Goal: Task Accomplishment & Management: Manage account settings

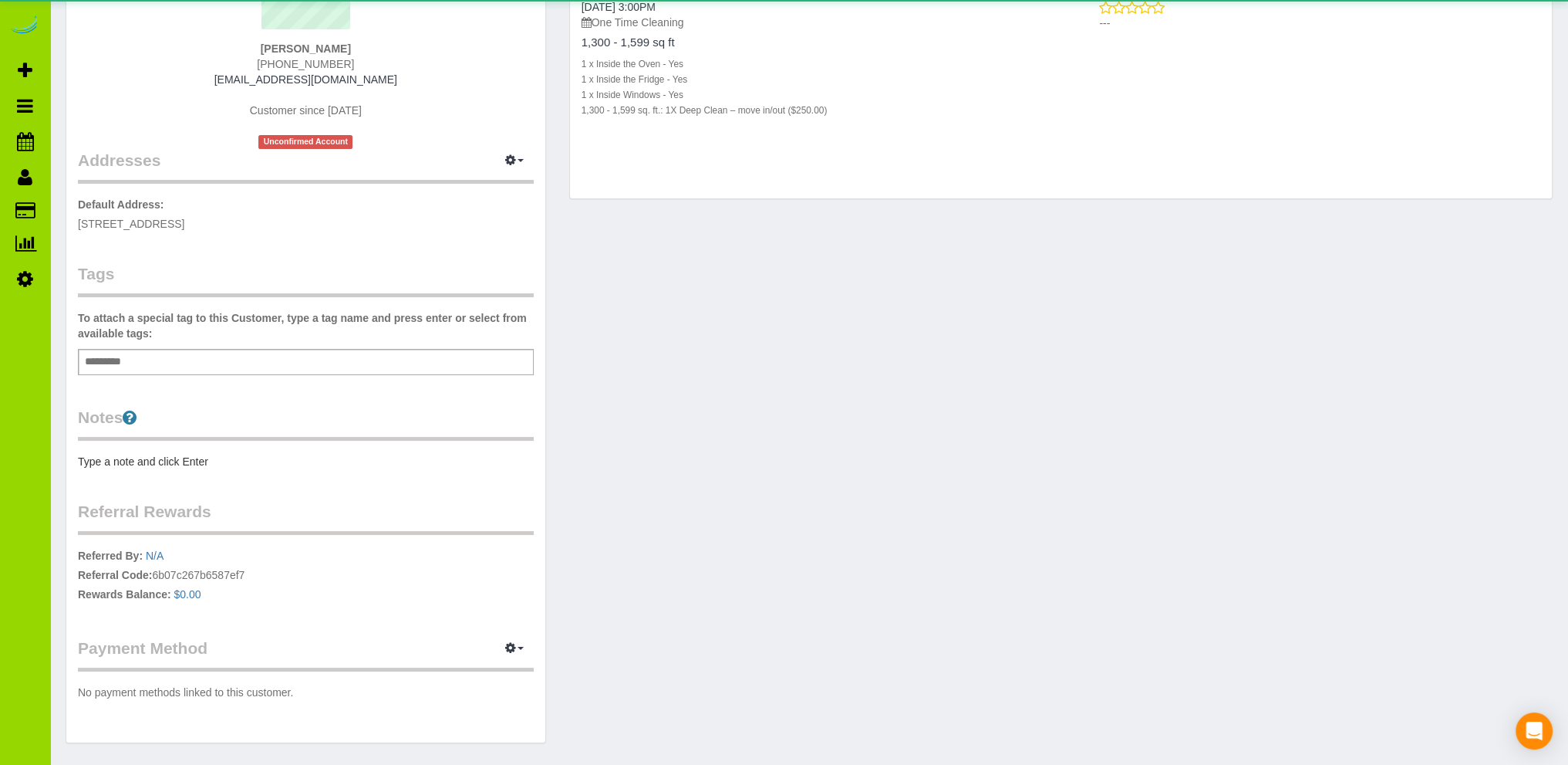
scroll to position [237, 0]
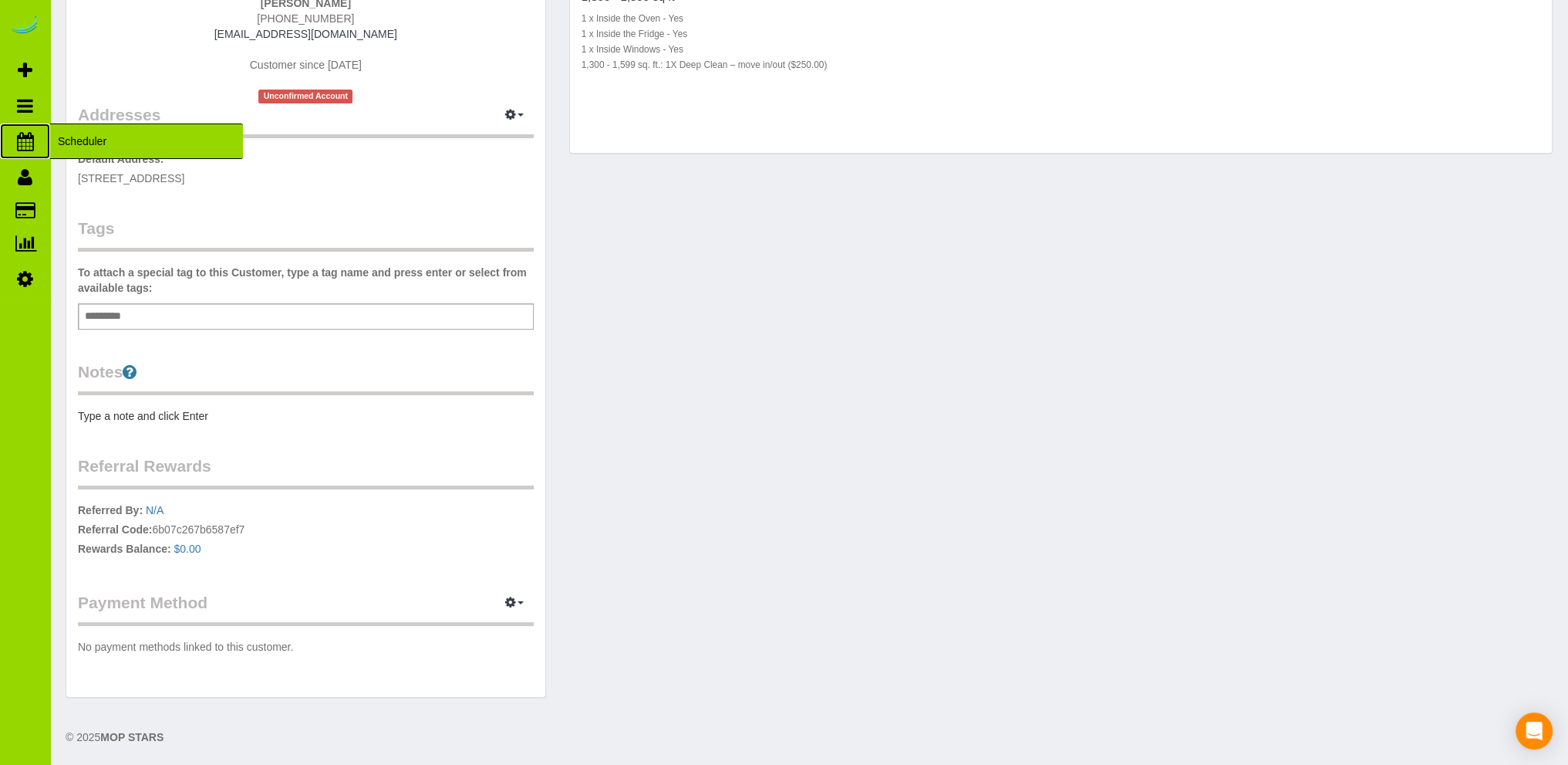
click at [78, 138] on span "Scheduler" at bounding box center [146, 141] width 193 height 36
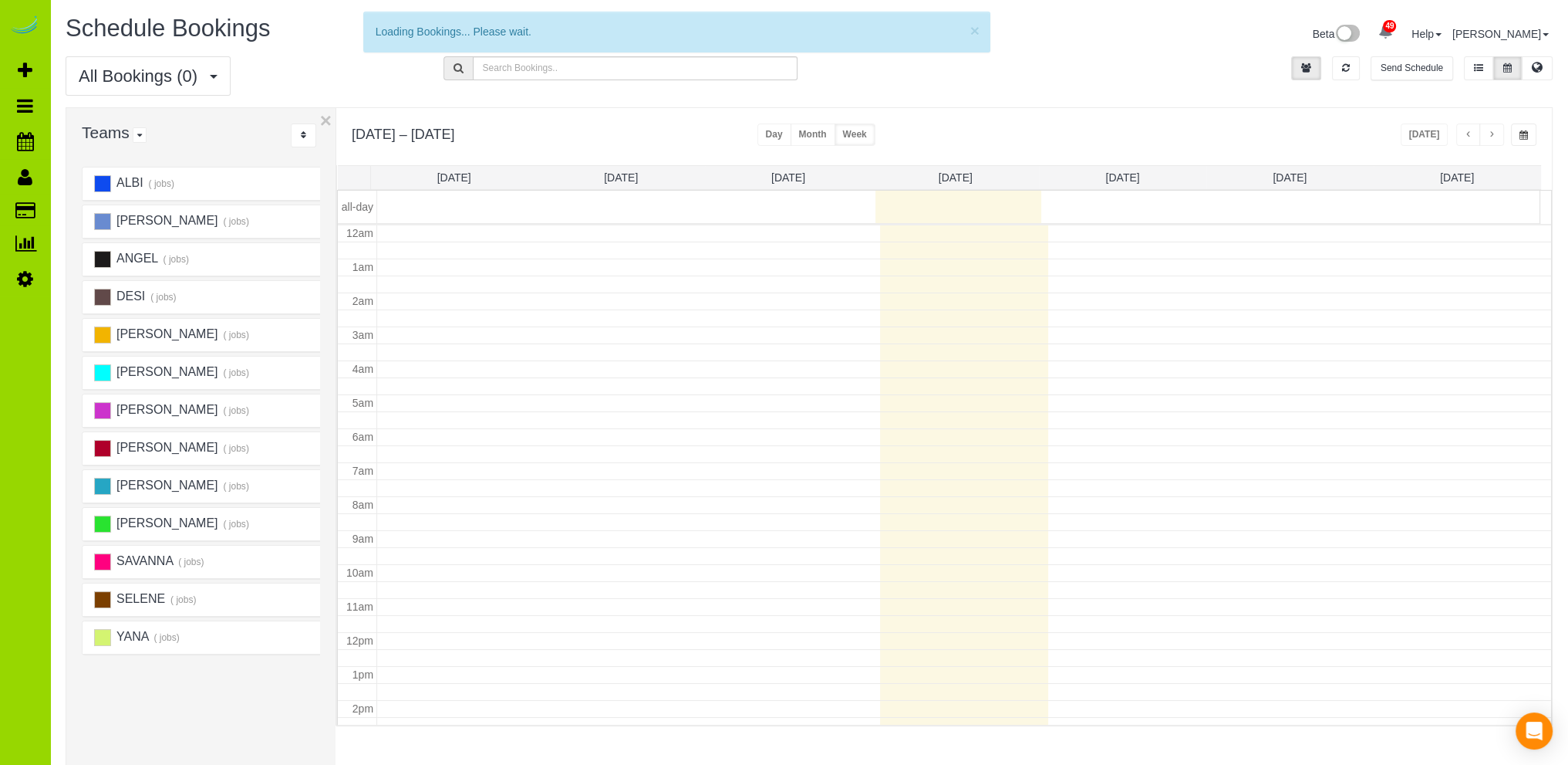
scroll to position [203, 0]
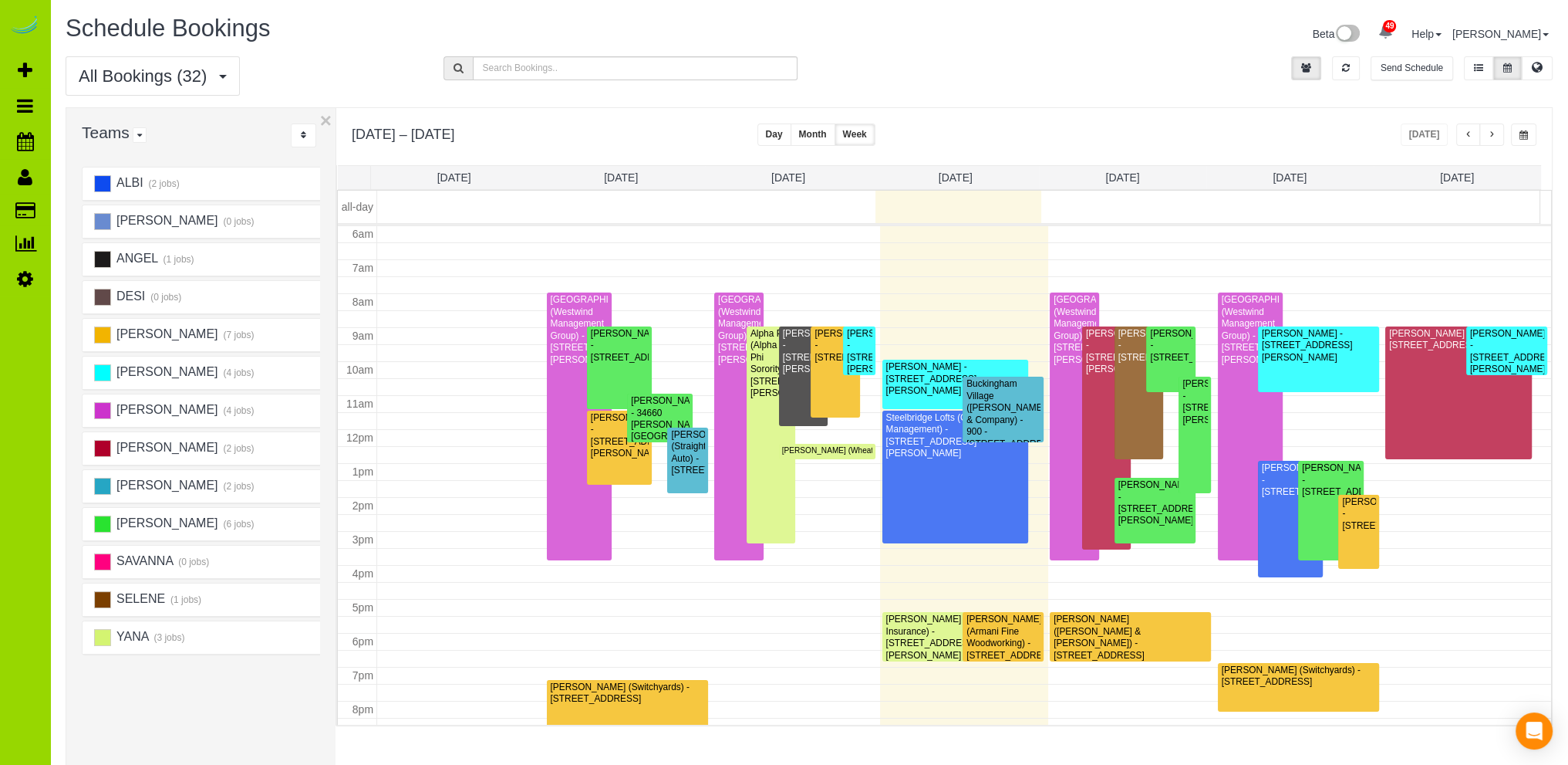
click at [1469, 135] on span "button" at bounding box center [1468, 135] width 8 height 10
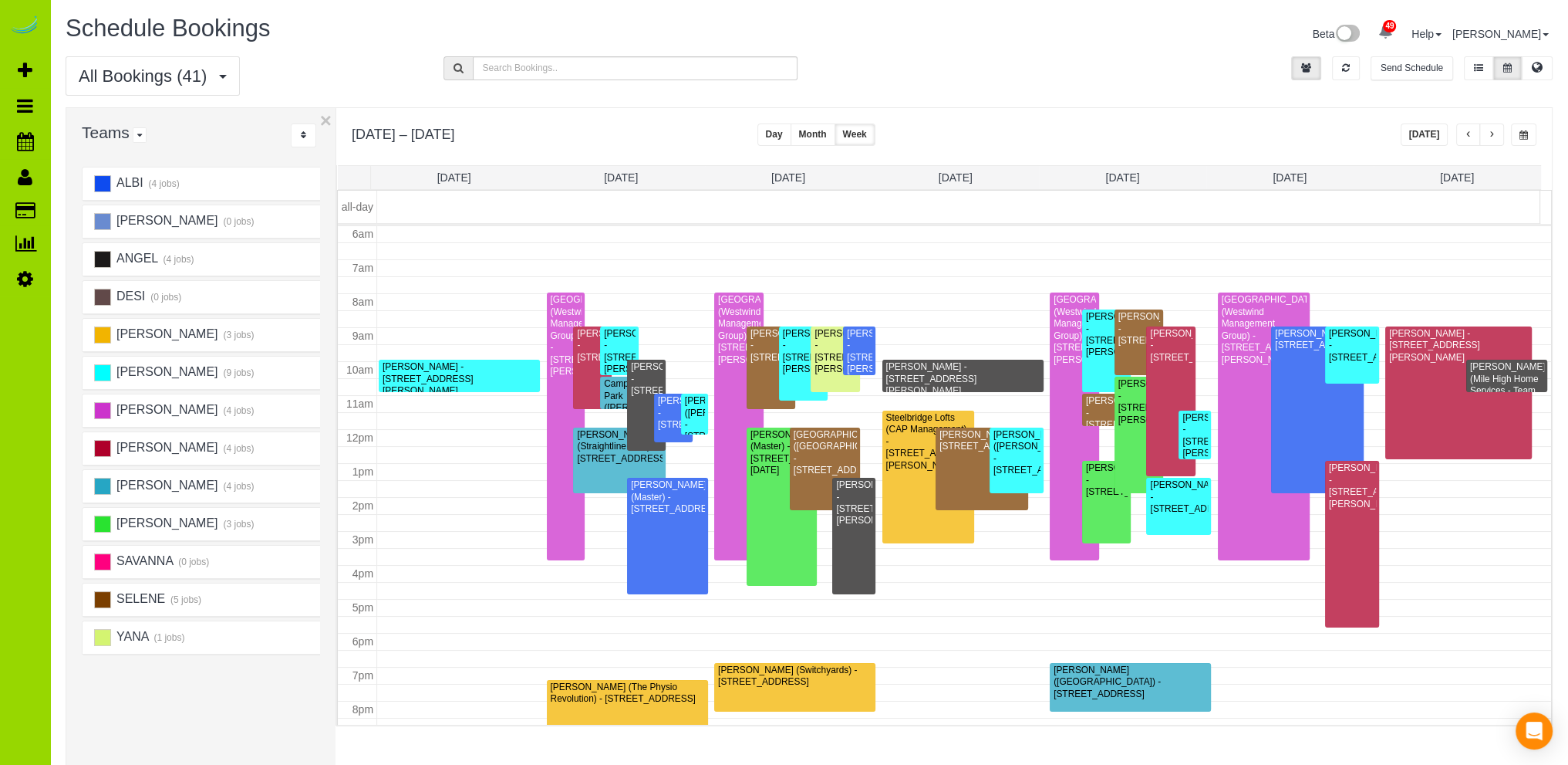
click at [1469, 135] on span "button" at bounding box center [1468, 135] width 8 height 10
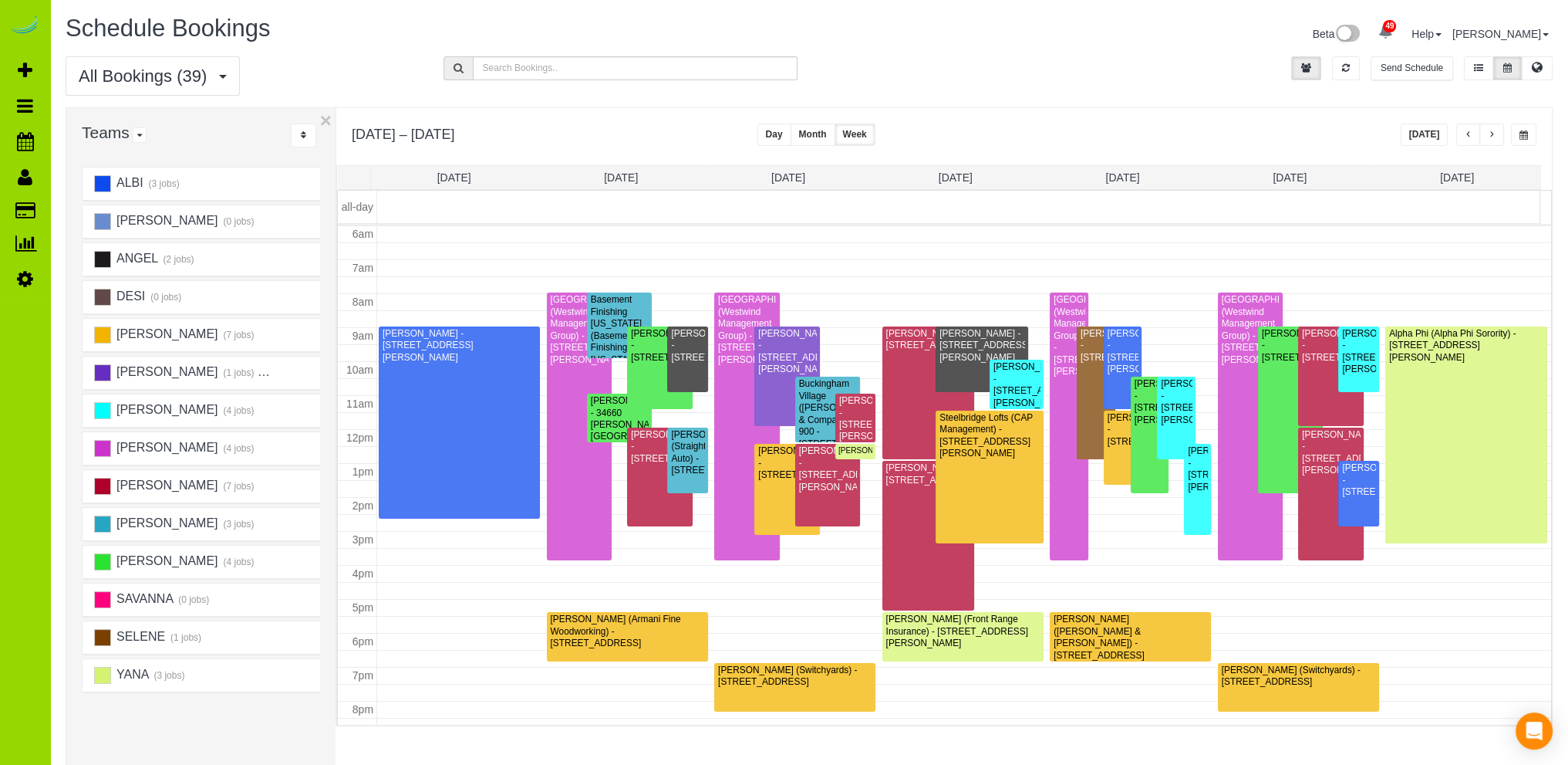
click at [1469, 135] on span "button" at bounding box center [1468, 135] width 8 height 10
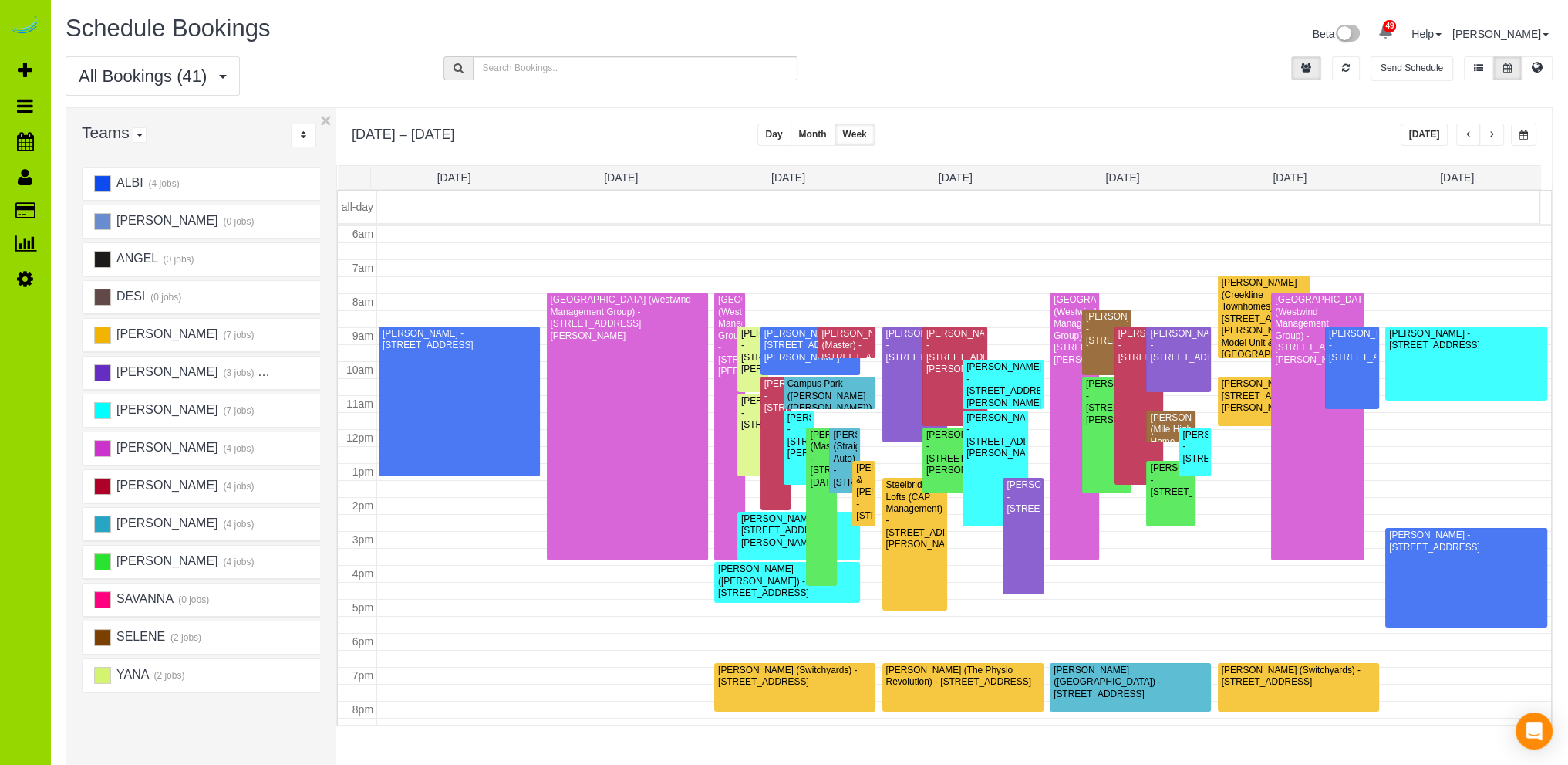
click at [1424, 131] on button "Today" at bounding box center [1424, 135] width 48 height 23
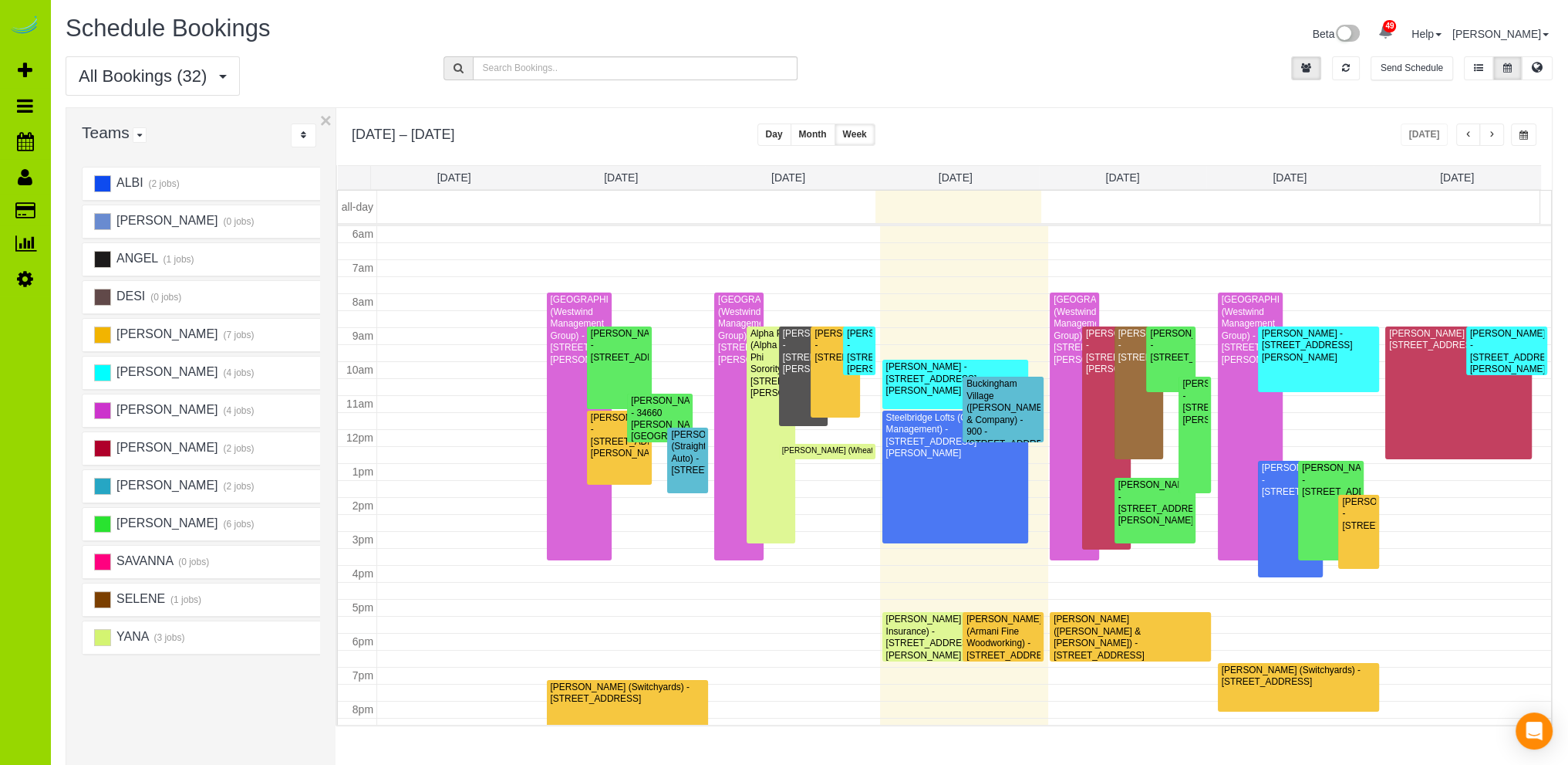
click at [1488, 133] on span "button" at bounding box center [1492, 135] width 8 height 10
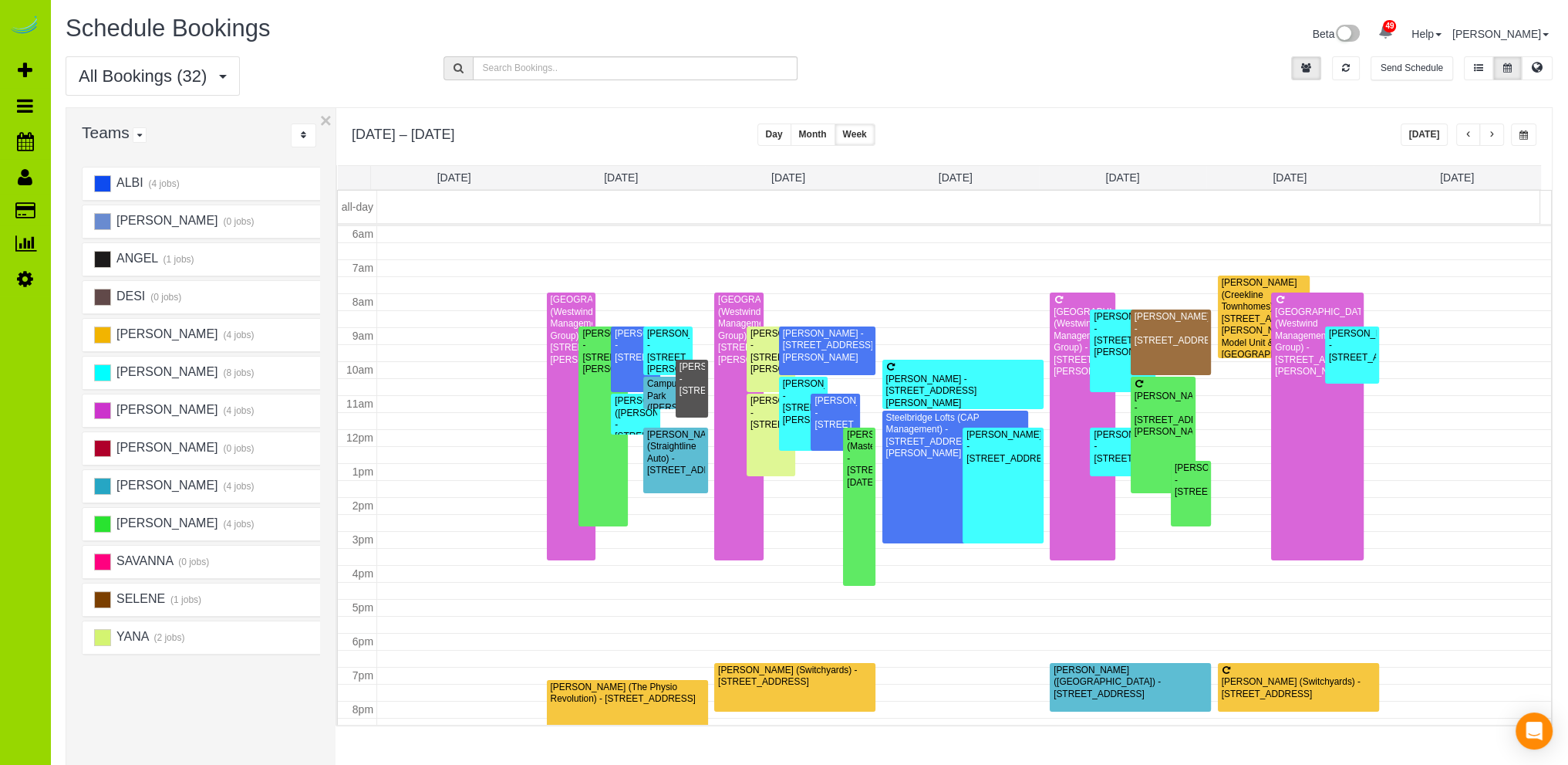
click at [1490, 132] on span "button" at bounding box center [1492, 135] width 8 height 10
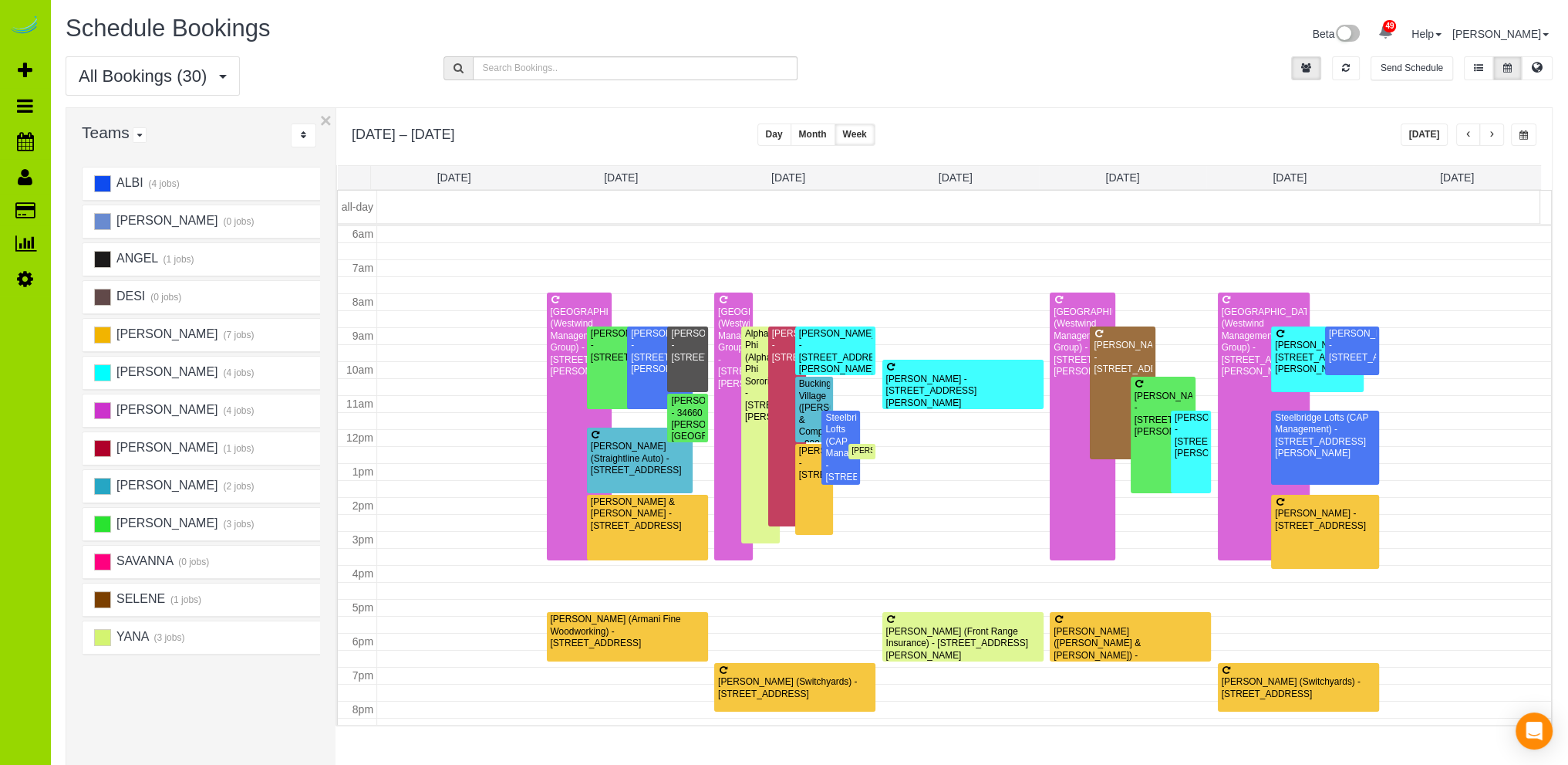
click at [1494, 132] on span "button" at bounding box center [1492, 135] width 8 height 10
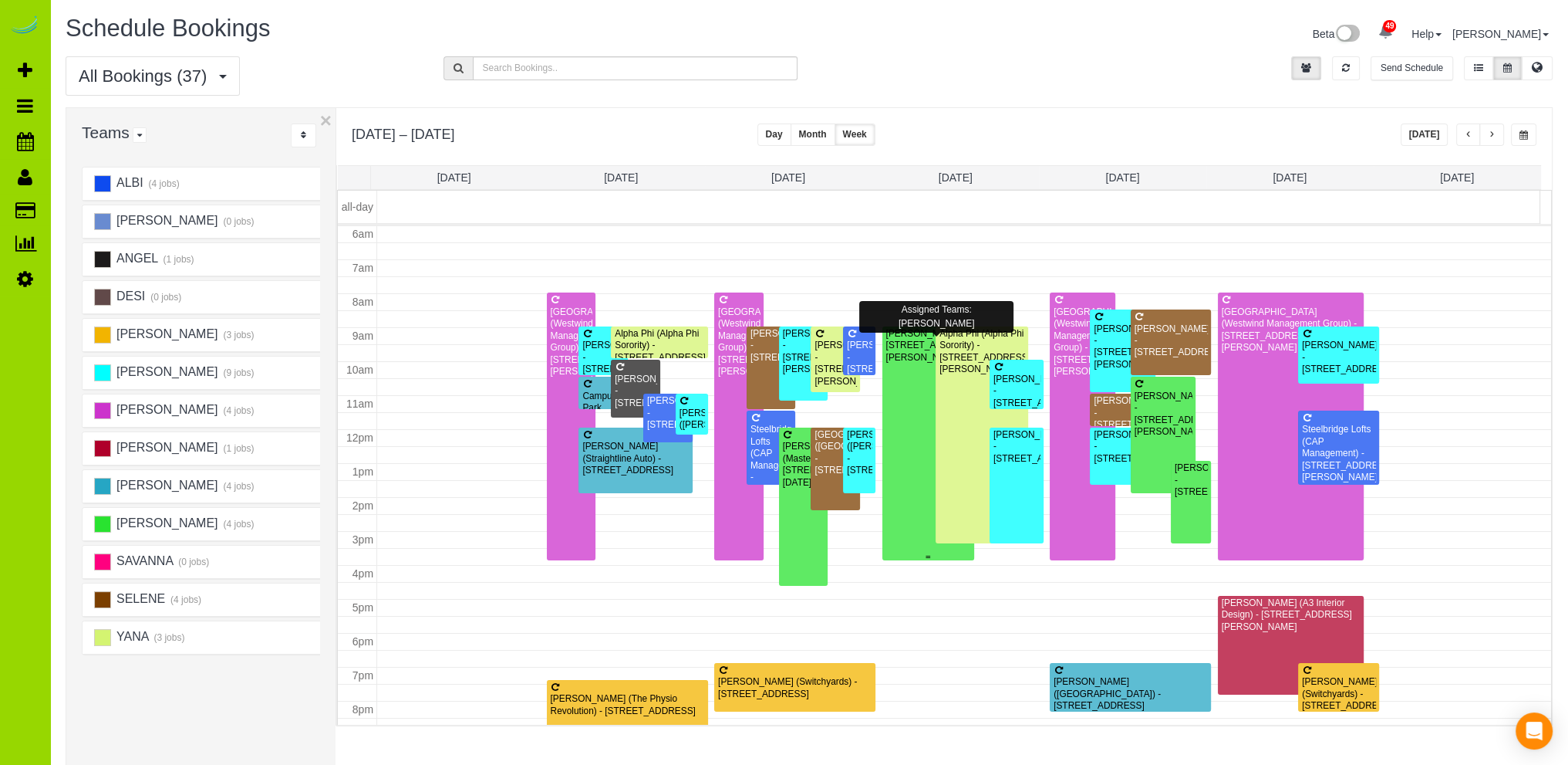
click at [902, 369] on div at bounding box center [928, 444] width 92 height 234
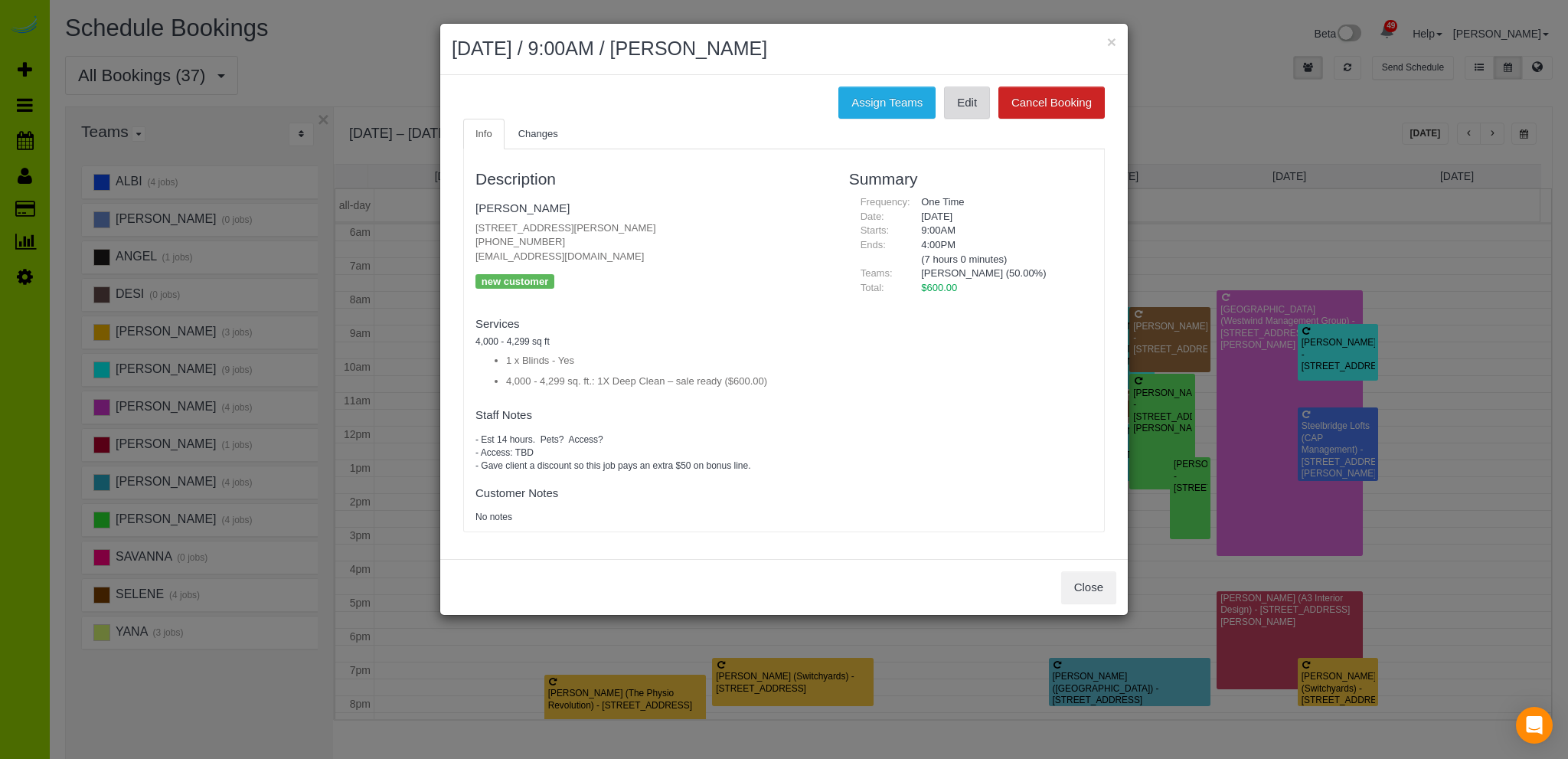
click at [974, 98] on link "Edit" at bounding box center [967, 102] width 46 height 32
click at [1087, 582] on button "Close" at bounding box center [1089, 587] width 55 height 32
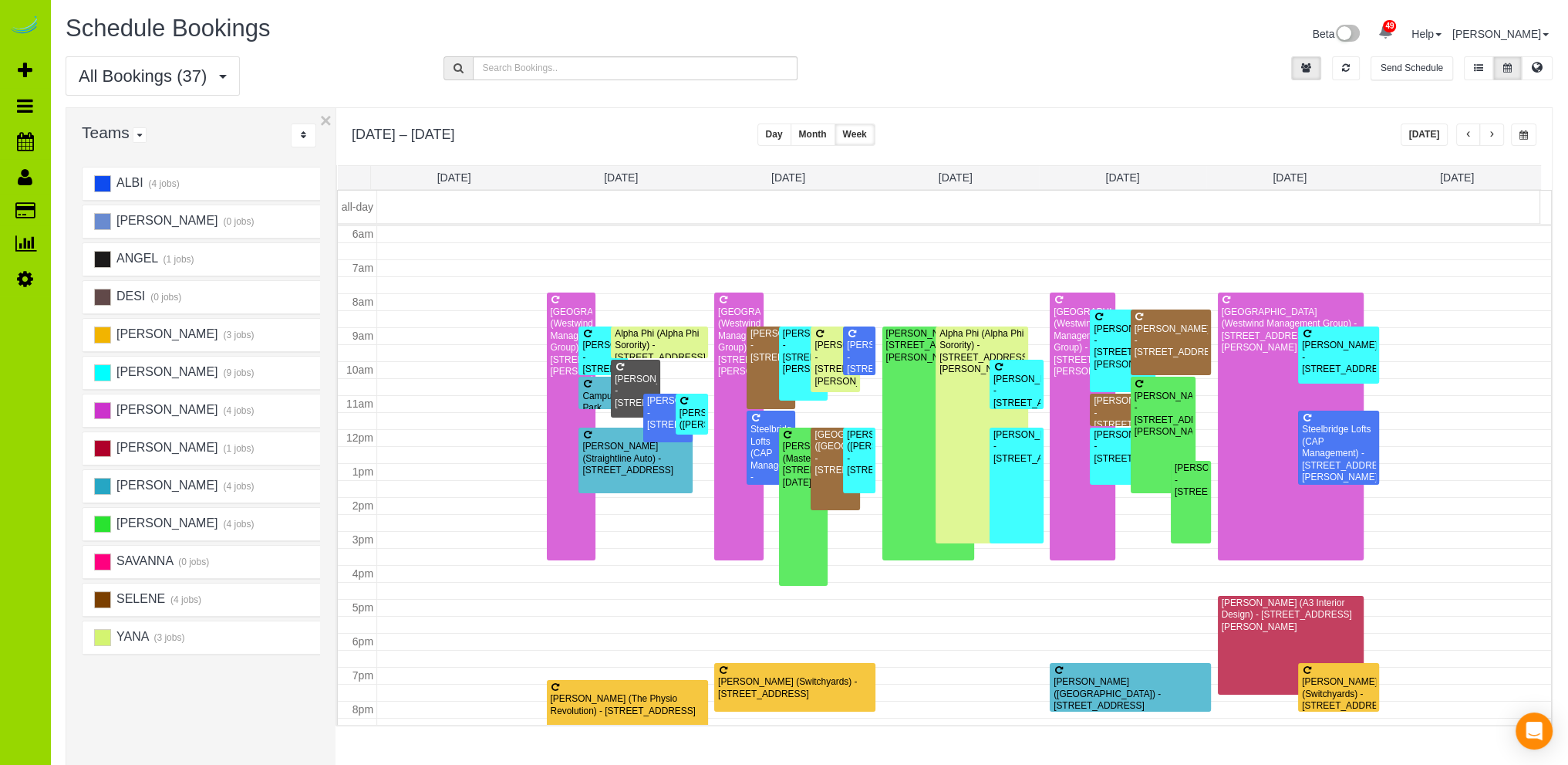
click at [1433, 130] on button "Today" at bounding box center [1424, 135] width 48 height 23
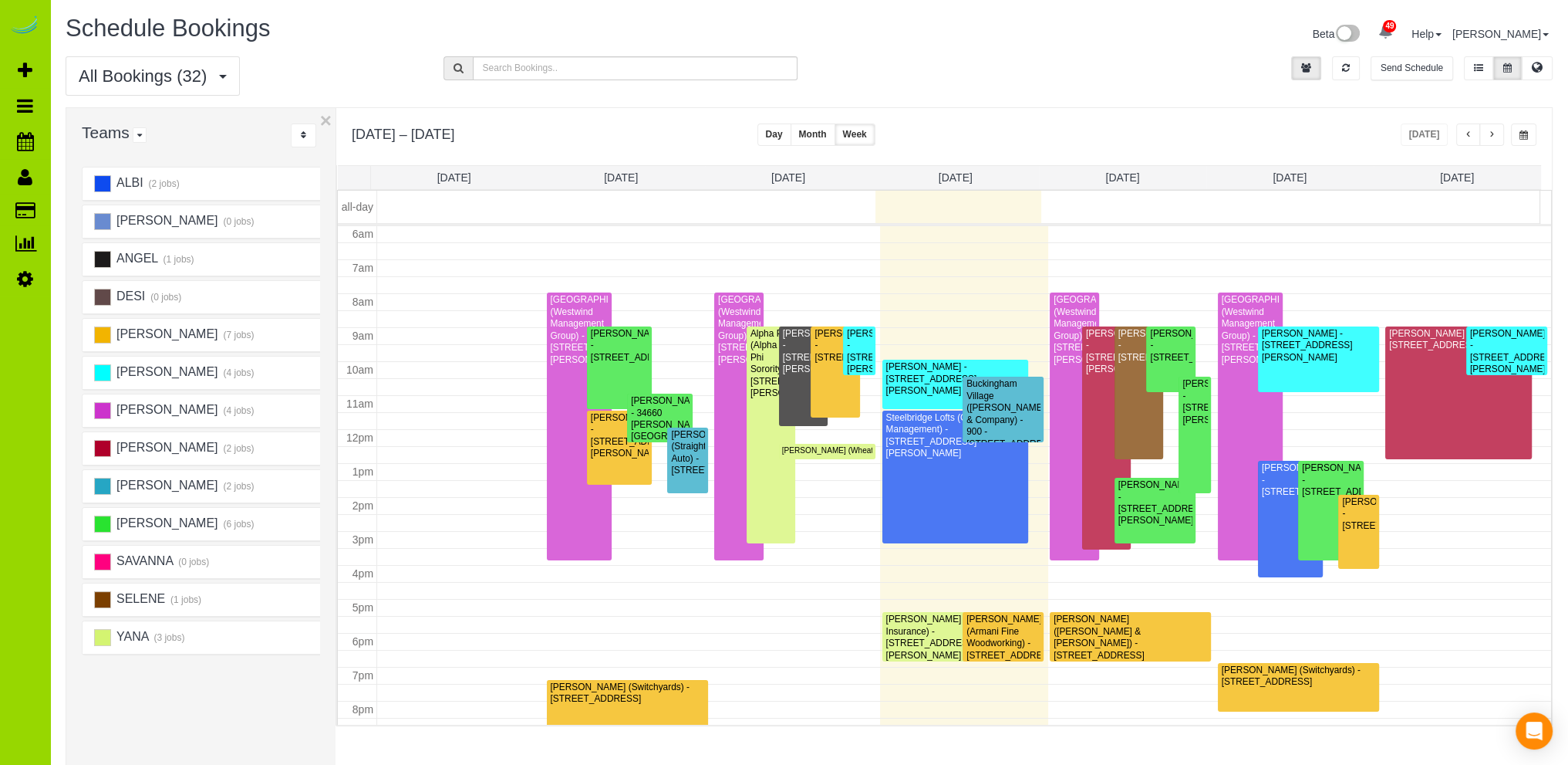
click at [1467, 135] on span "button" at bounding box center [1468, 135] width 8 height 10
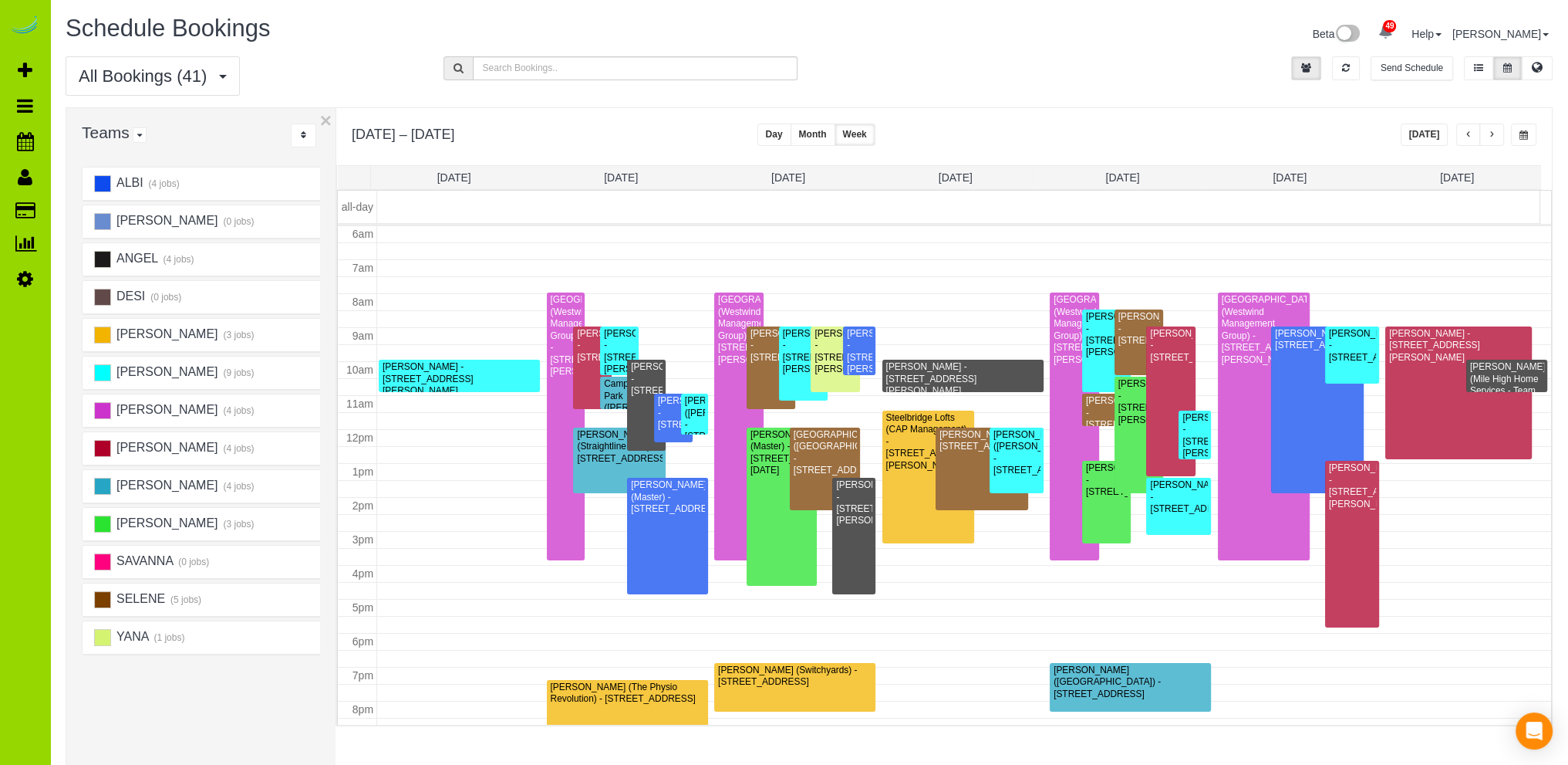
click at [1468, 132] on span "button" at bounding box center [1468, 135] width 8 height 10
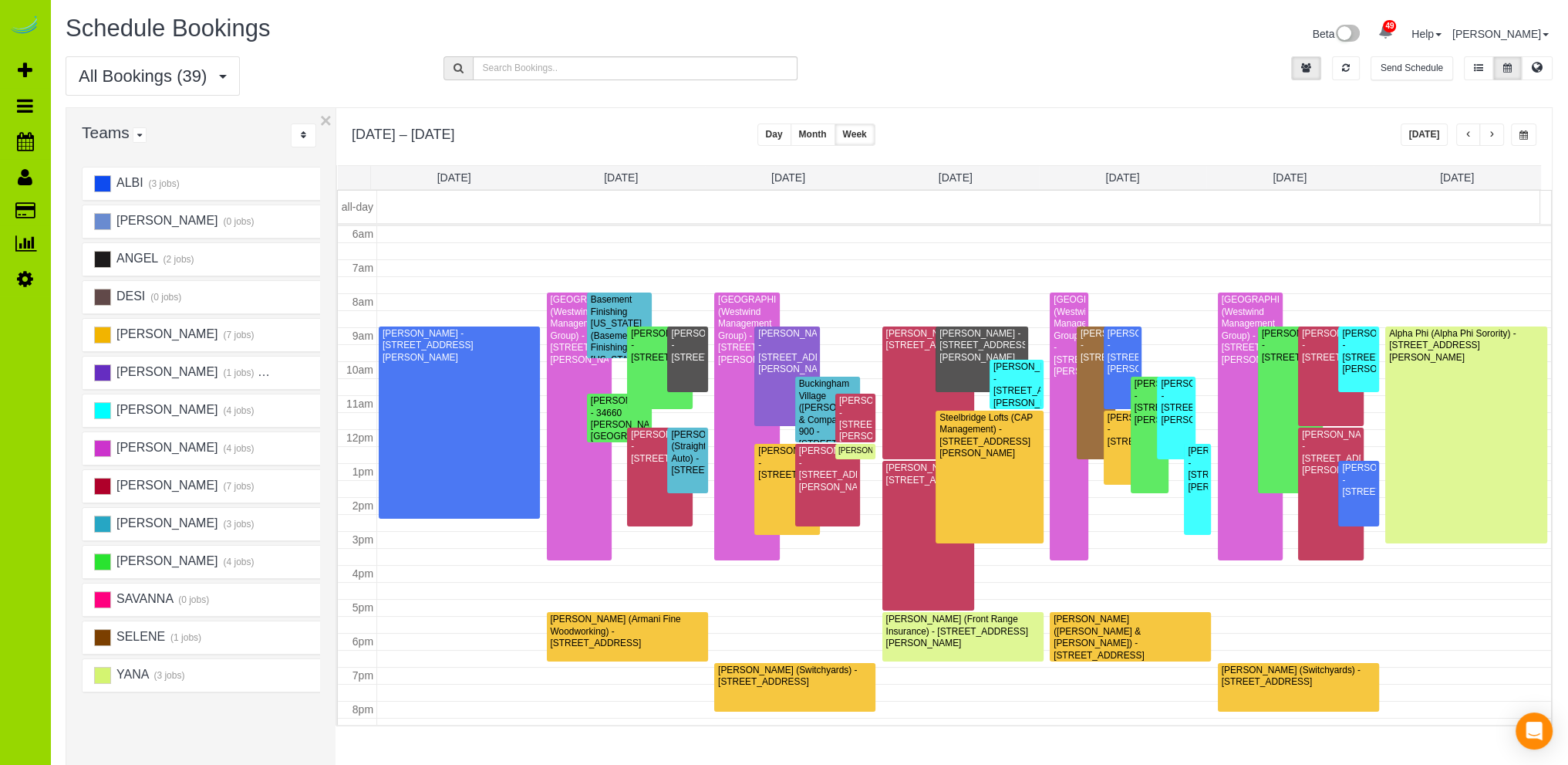
click at [1468, 132] on span "button" at bounding box center [1468, 135] width 8 height 10
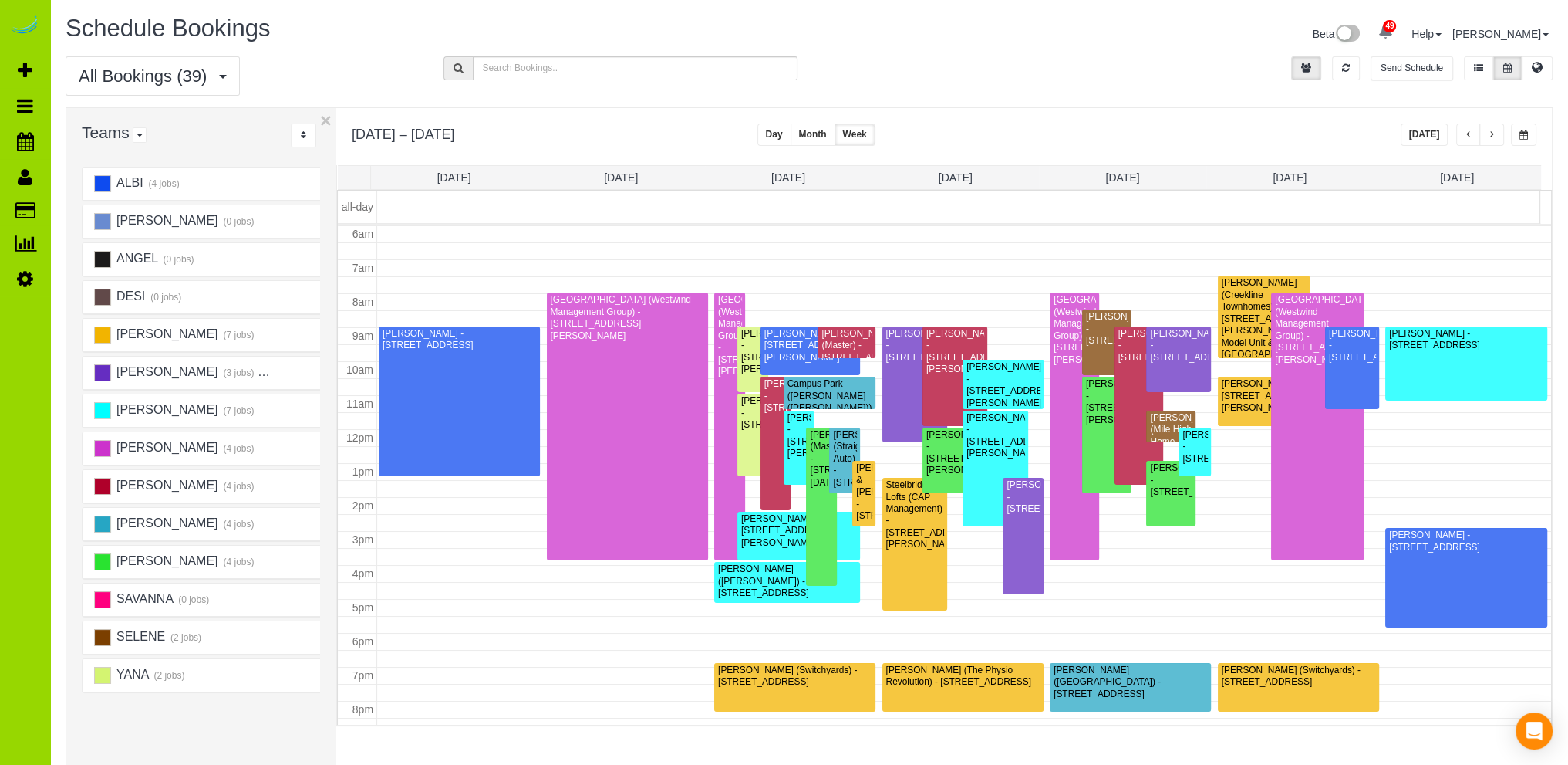
click at [1468, 132] on span "button" at bounding box center [1468, 135] width 8 height 10
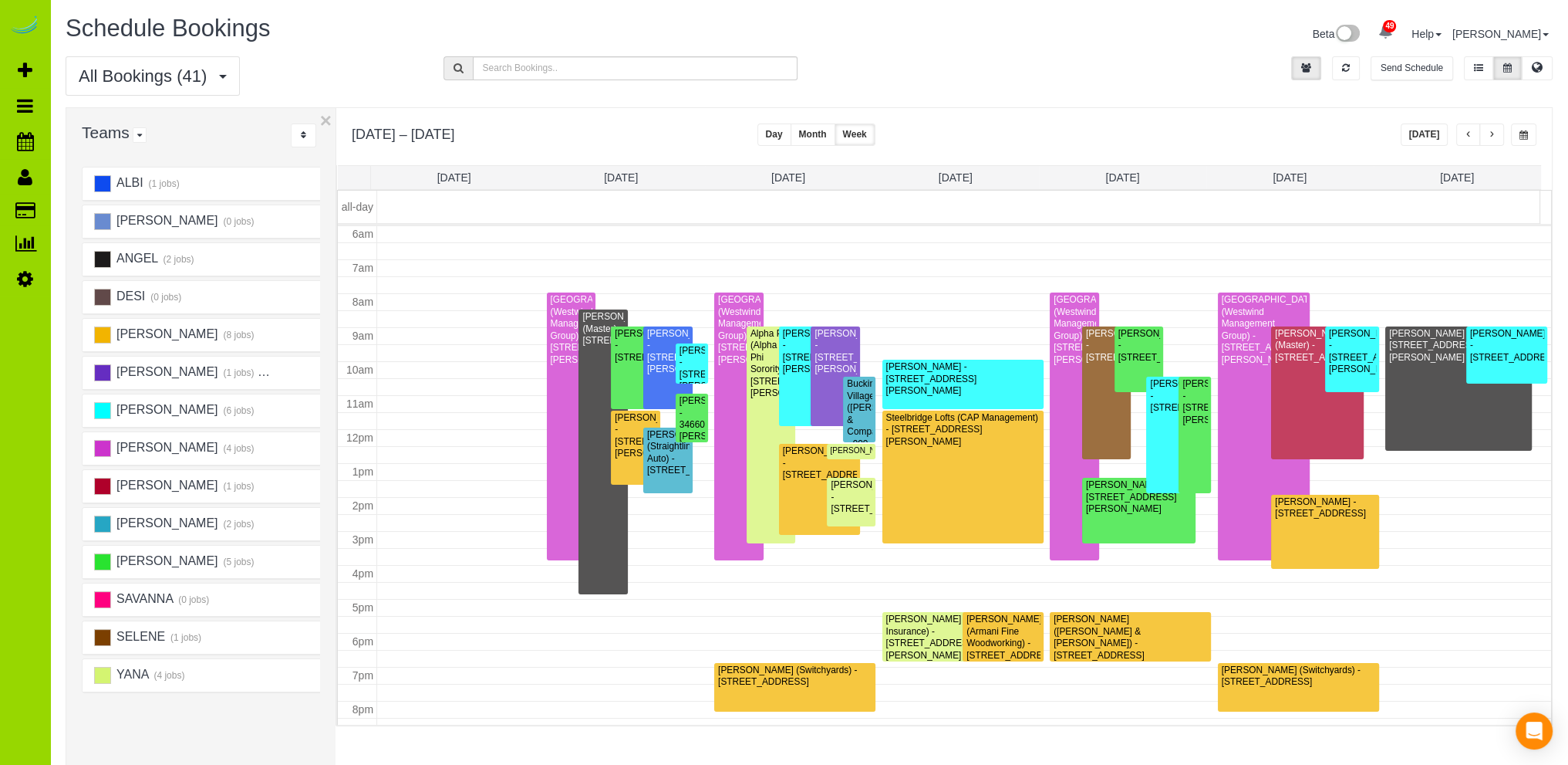
click at [1468, 132] on span "button" at bounding box center [1468, 135] width 8 height 10
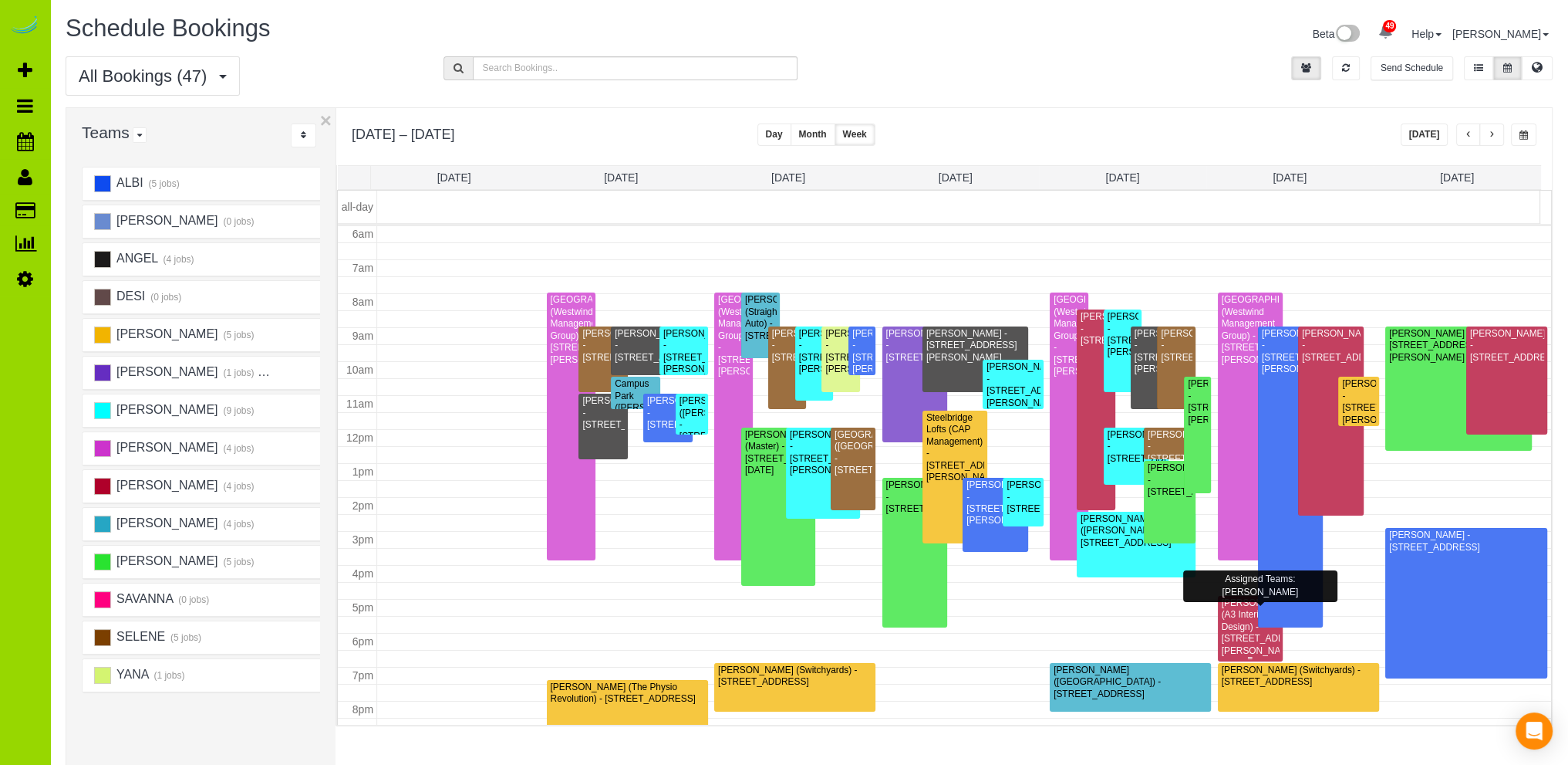
click at [1221, 633] on div "Shauna Anderson (A3 Interior Design) - 1516 Blake St., Denver, CO 80202" at bounding box center [1250, 627] width 60 height 60
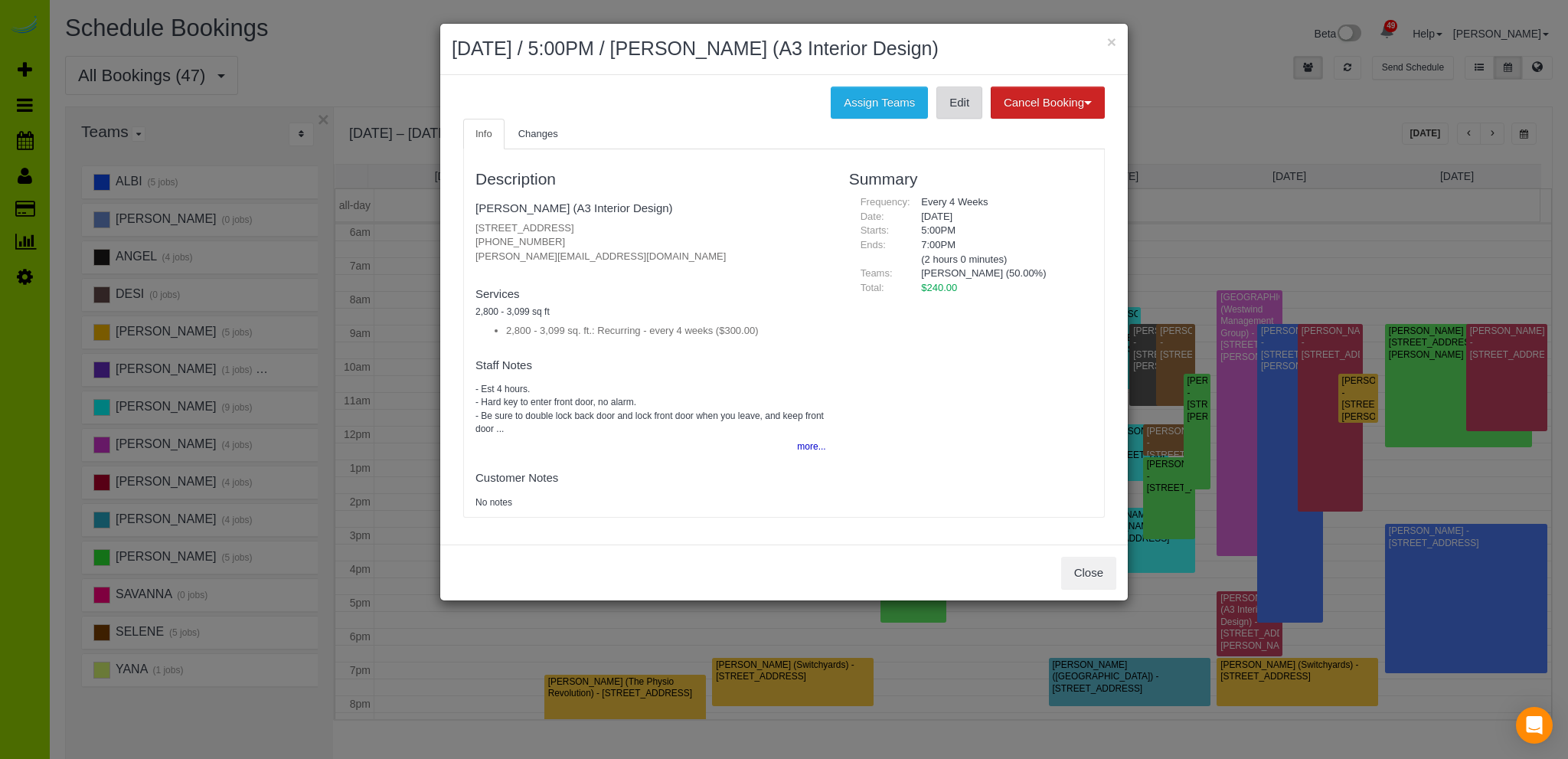
click at [960, 106] on link "Edit" at bounding box center [959, 102] width 46 height 32
click at [1086, 567] on button "Close" at bounding box center [1089, 572] width 55 height 32
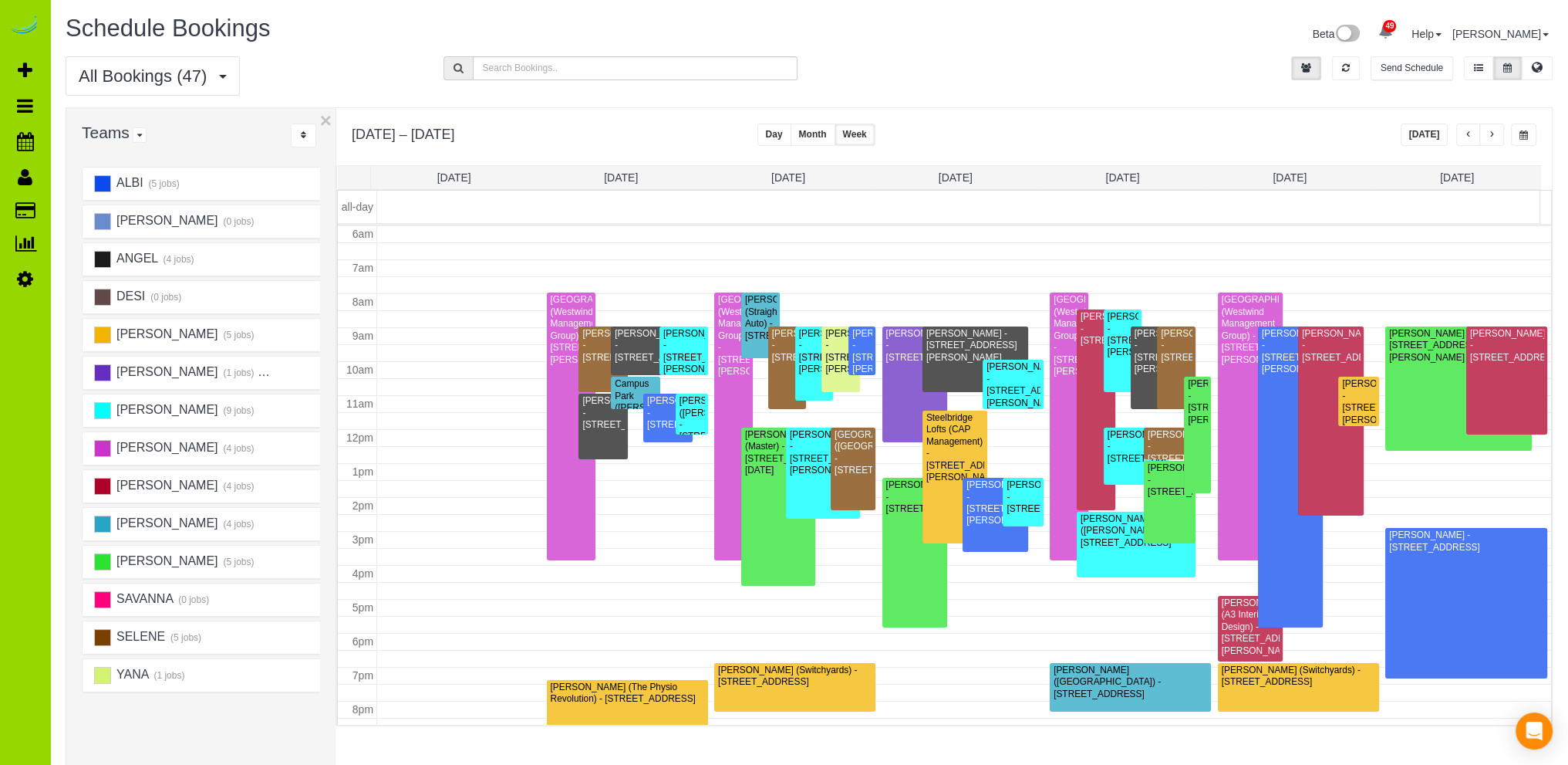
click at [1425, 132] on button "Today" at bounding box center [1424, 135] width 48 height 23
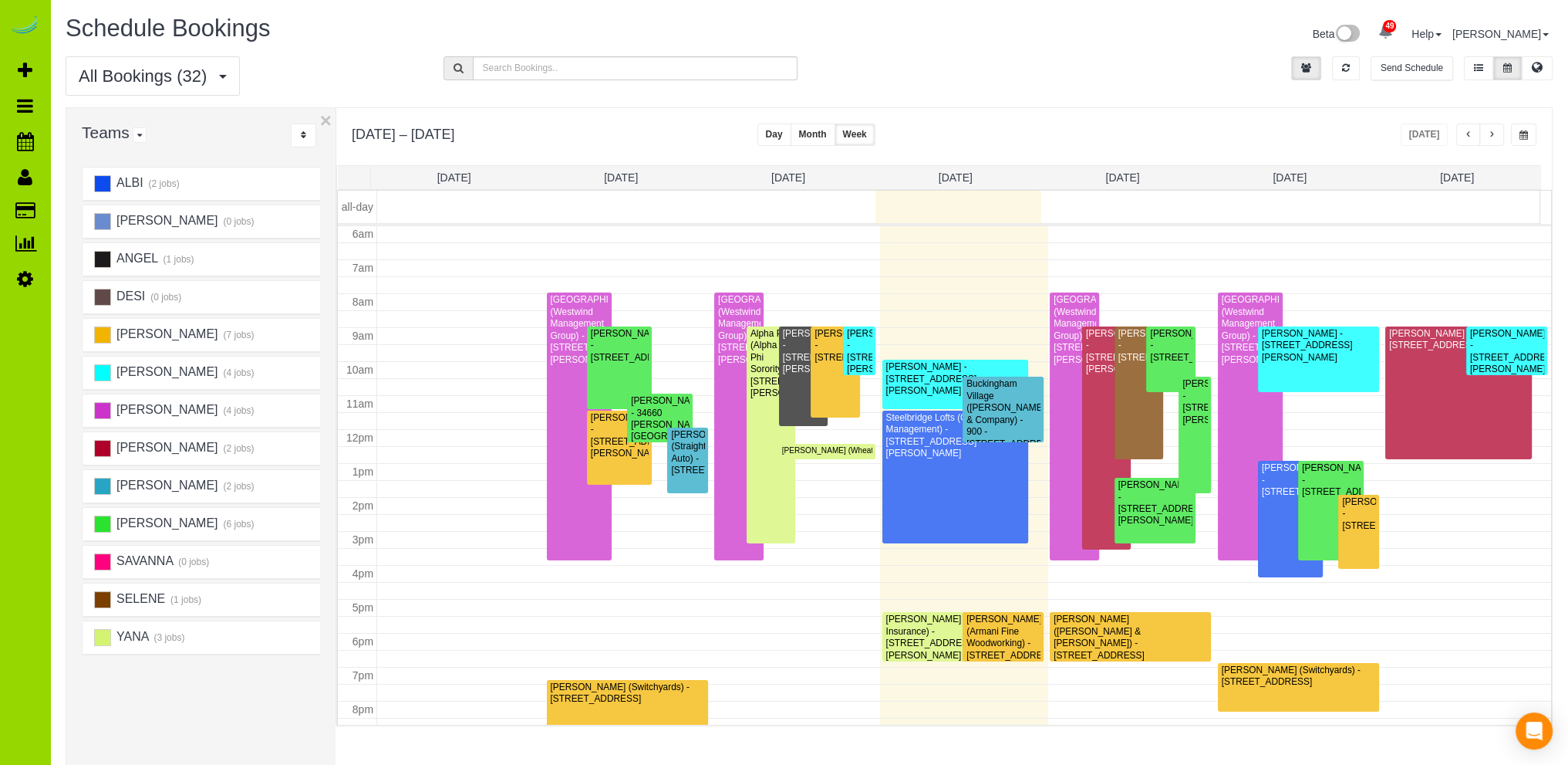
click at [1496, 135] on button "button" at bounding box center [1492, 135] width 25 height 23
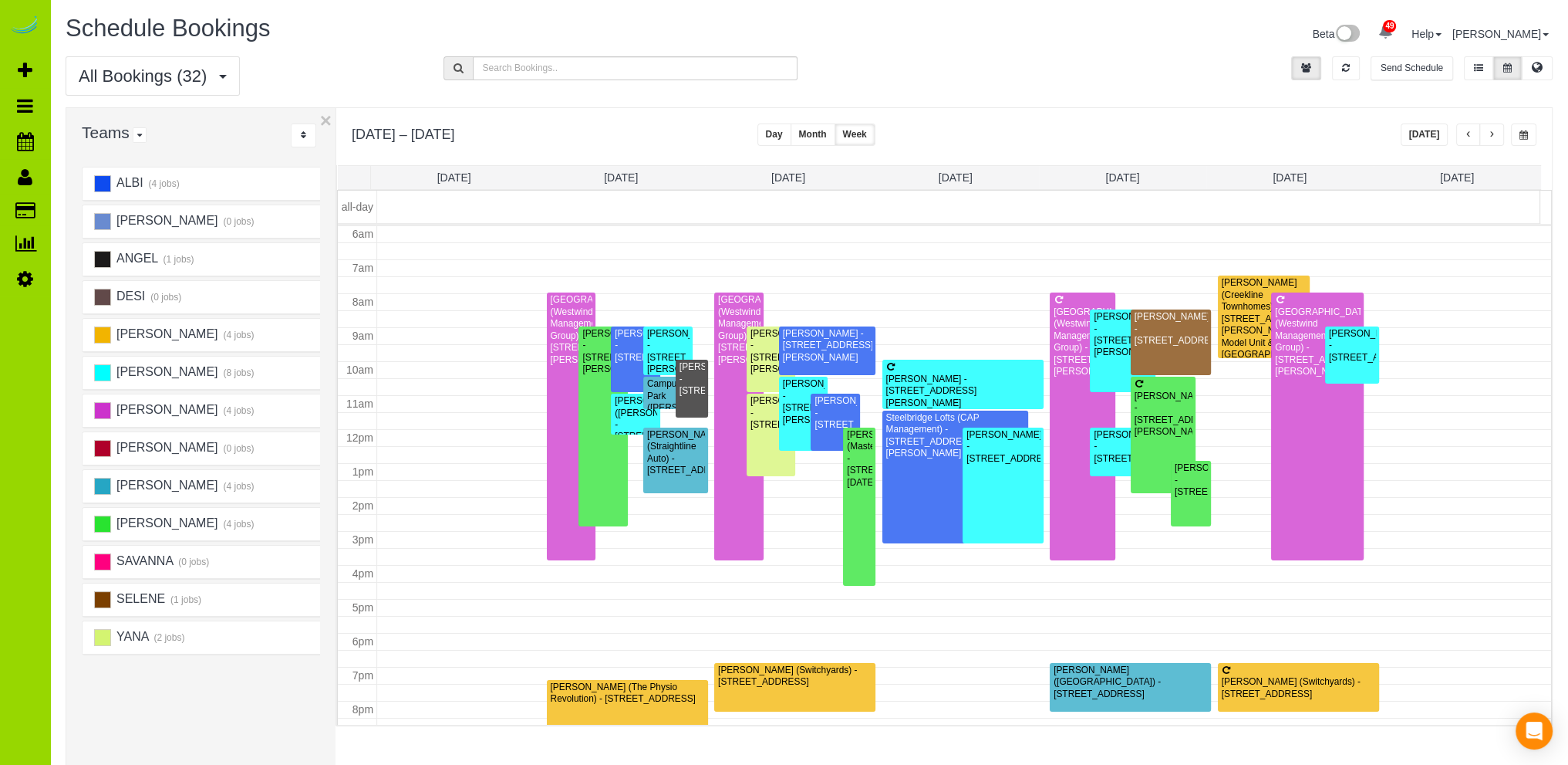
click at [1499, 129] on button "button" at bounding box center [1492, 135] width 25 height 23
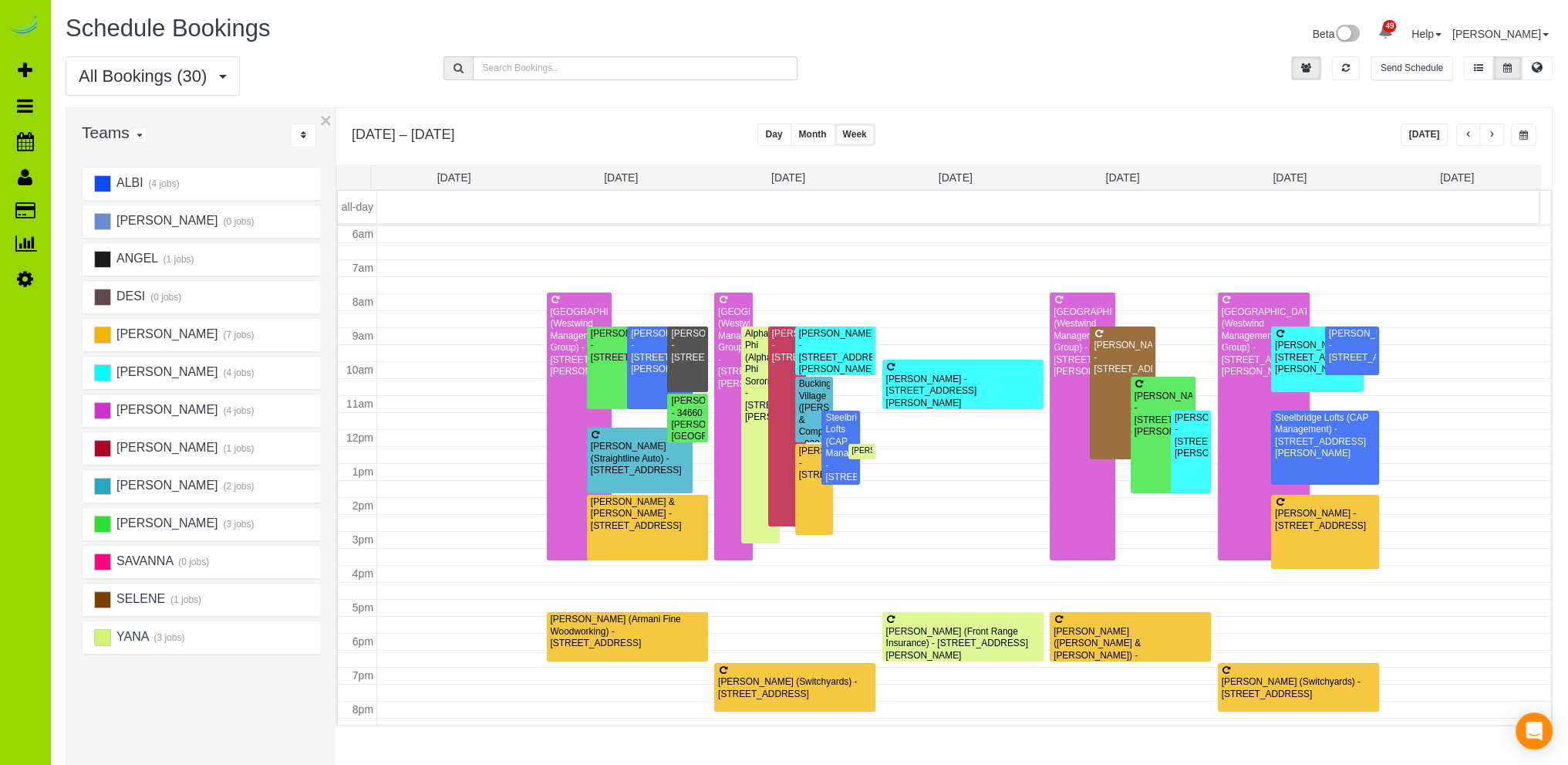
click at [1490, 129] on button "button" at bounding box center [1492, 135] width 25 height 23
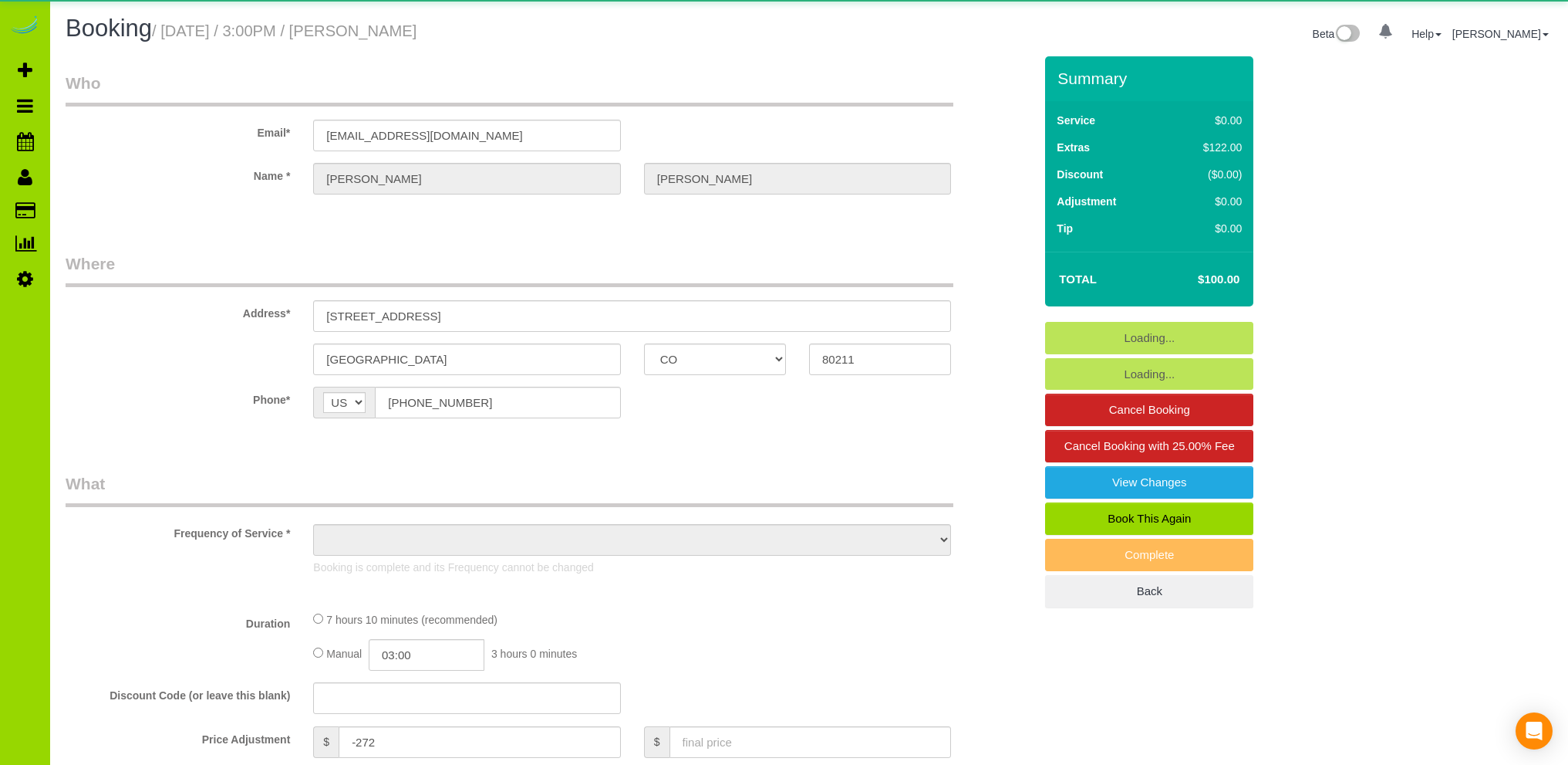
select select "CO"
select select "object:797"
select select "number:3"
select select "number:16"
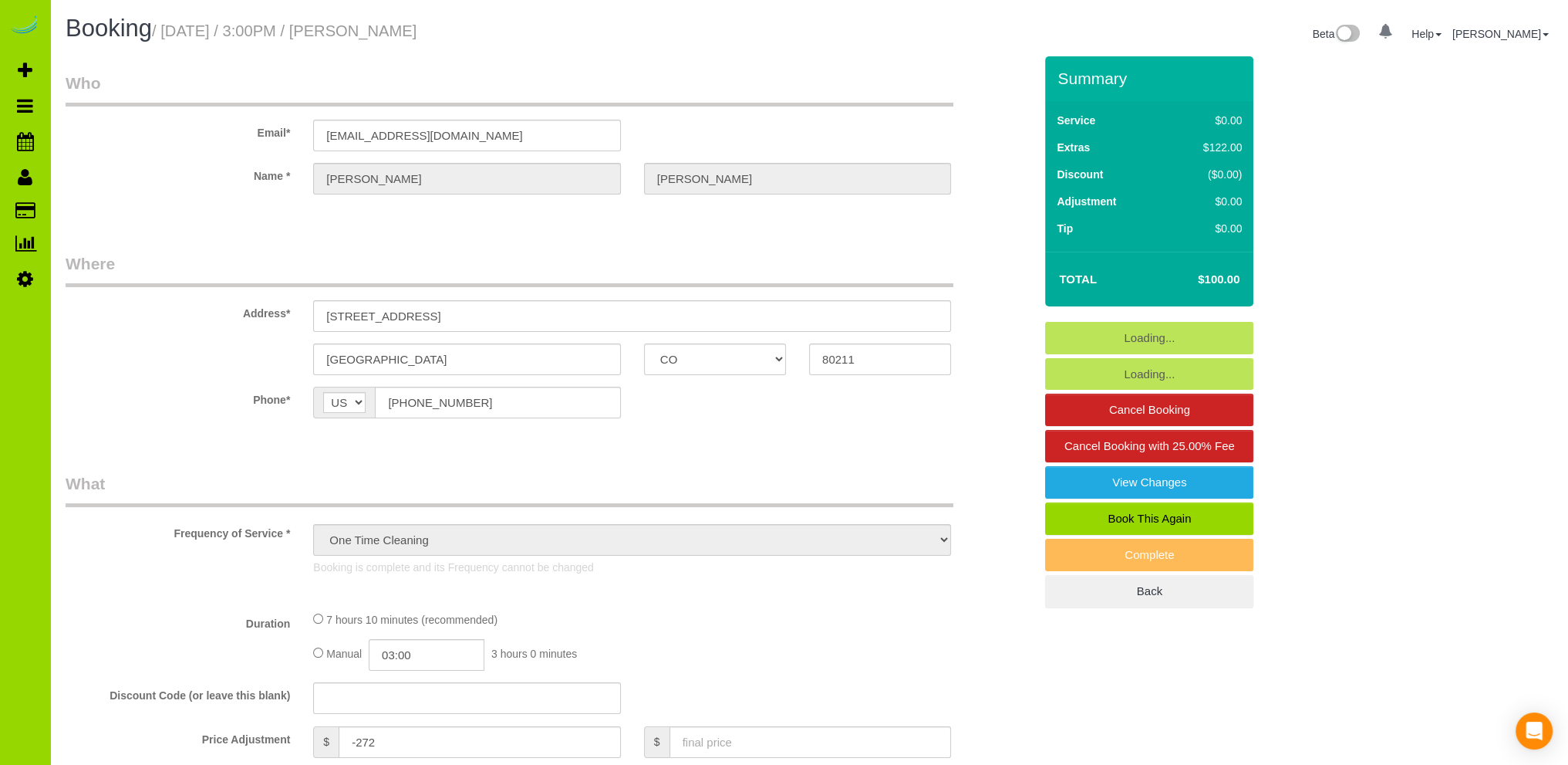
select select "object:1150"
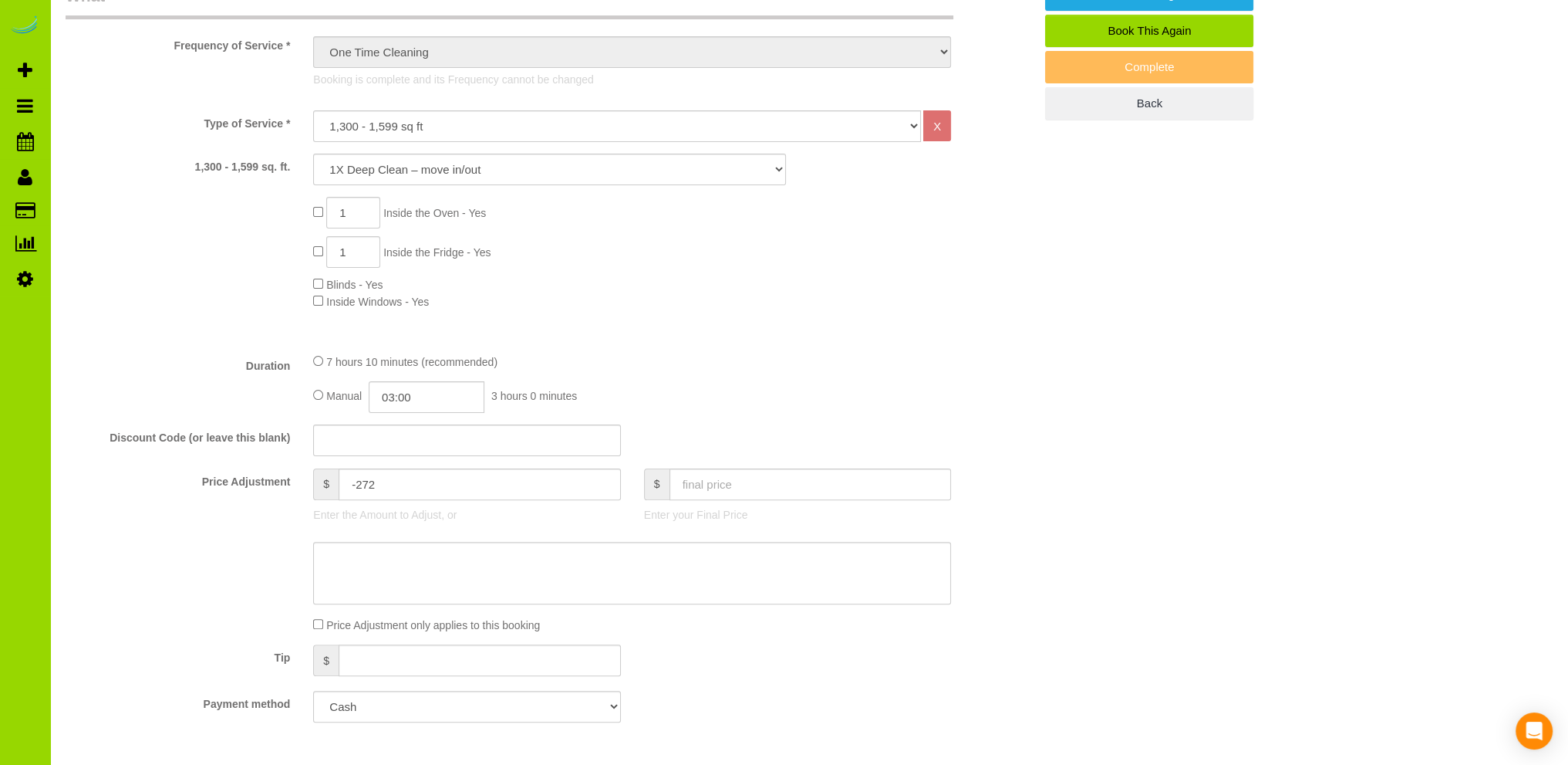
scroll to position [618, 0]
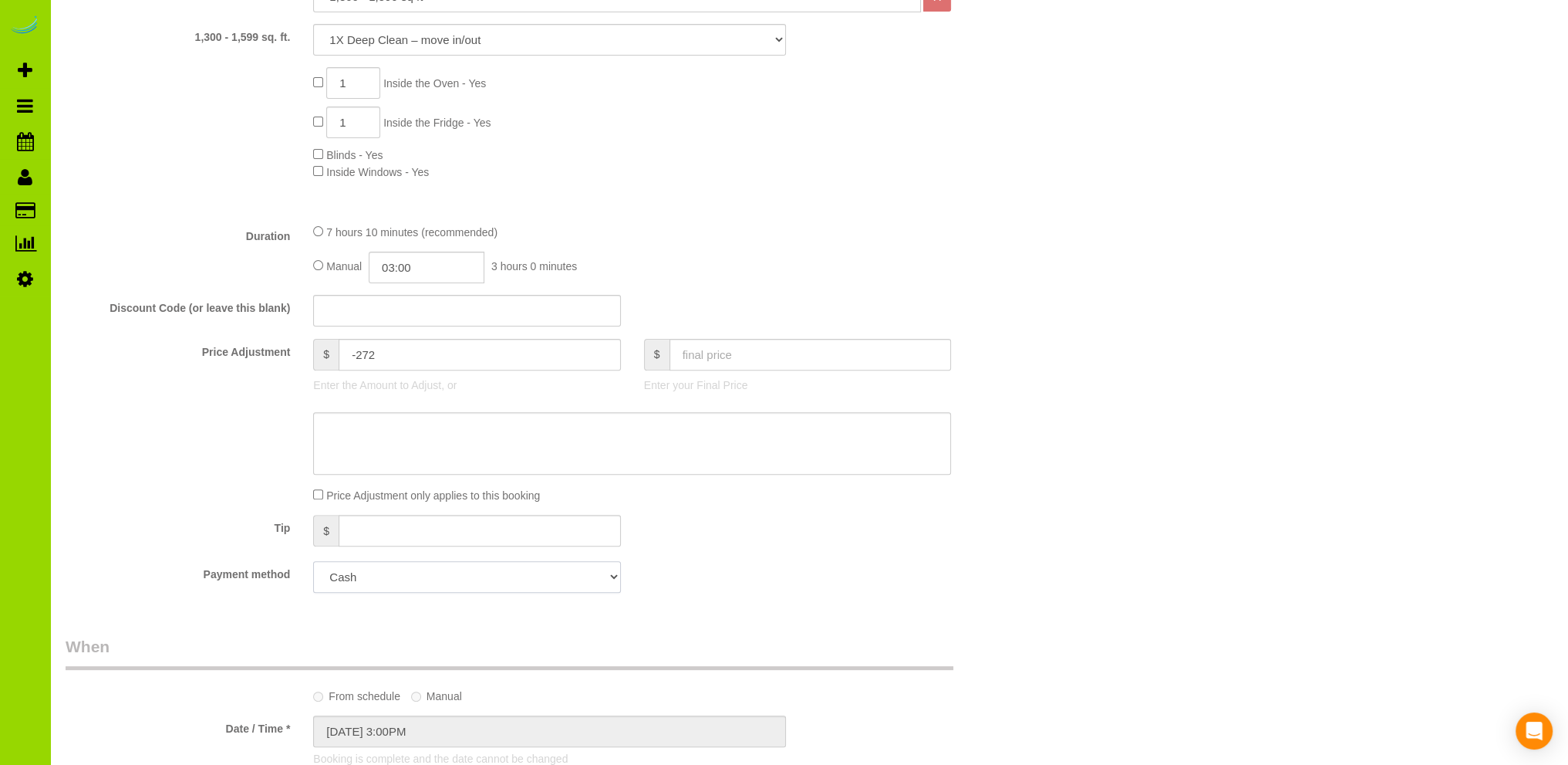
click at [612, 578] on select "Add Credit Card Cash Check Paypal" at bounding box center [467, 577] width 307 height 32
select select "string:fspay"
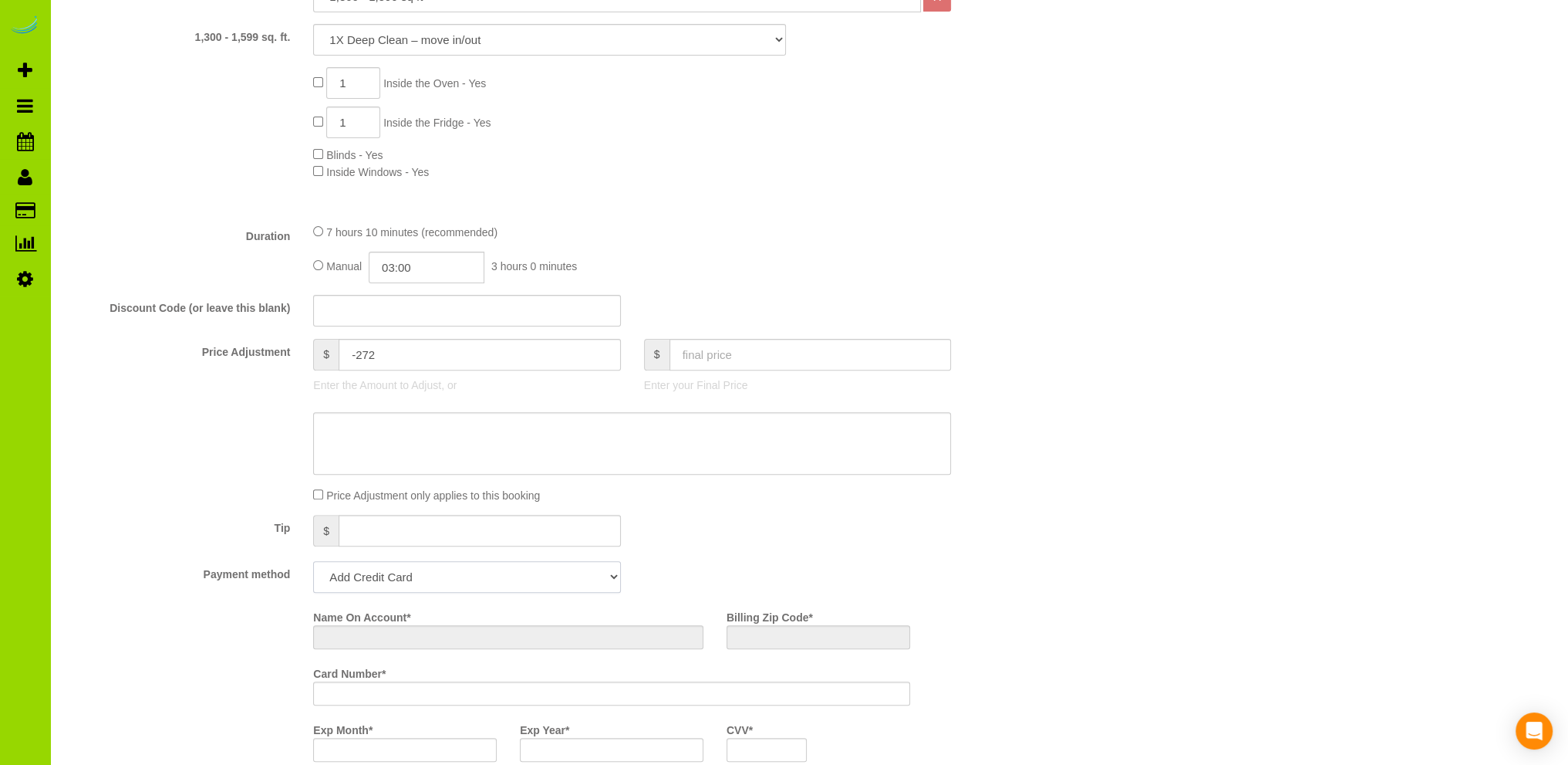
scroll to position [856, 0]
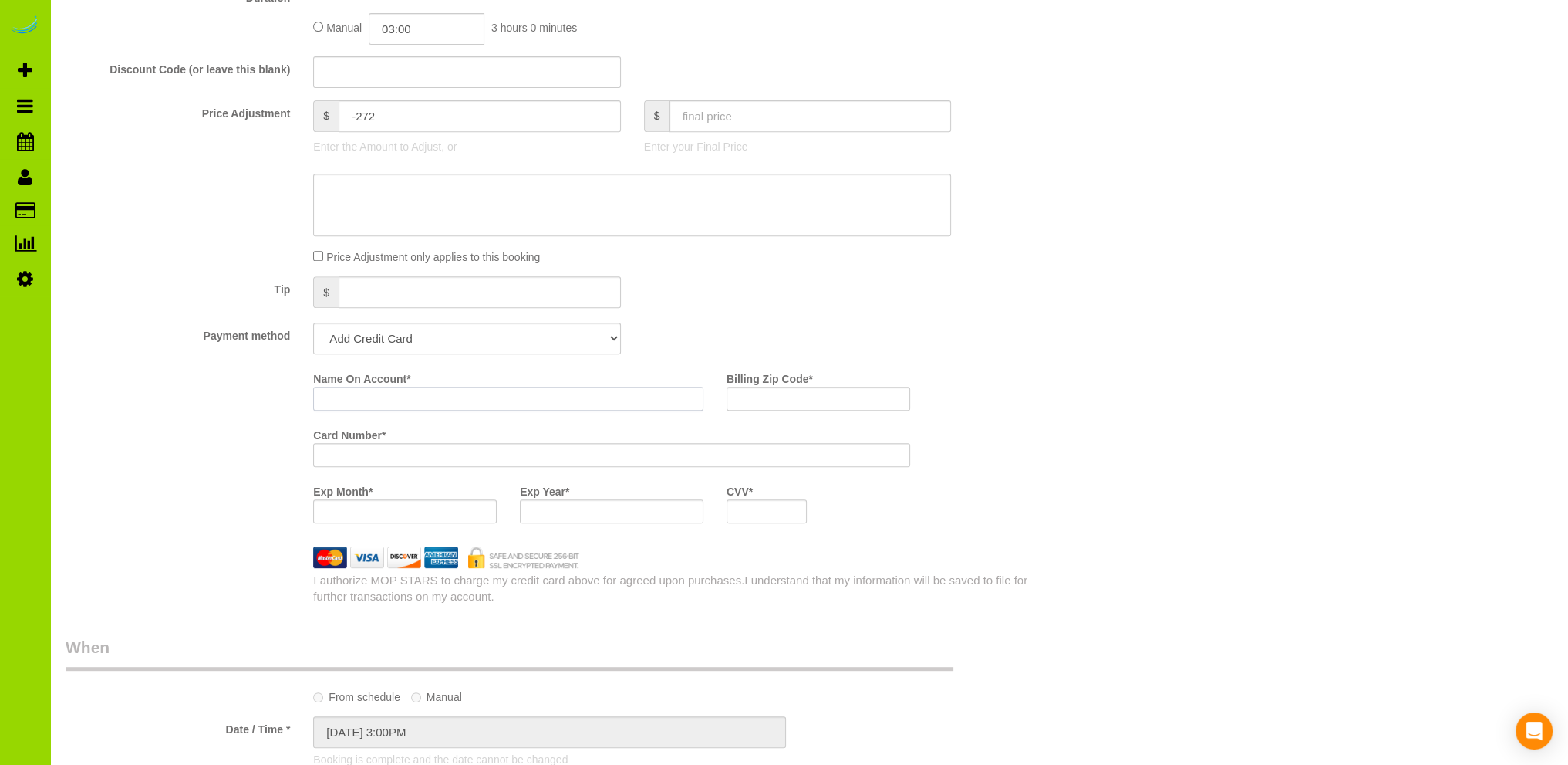
click at [372, 398] on input "Name On Account *" at bounding box center [508, 399] width 390 height 24
type input "Dane Hiett"
click at [791, 394] on input "Billing Zip Code *" at bounding box center [818, 399] width 184 height 24
type input "80220"
click at [1028, 403] on div "Name On Account * Dane Hiett Billing Zip Code * 80220 Card Number * Exp Month *…" at bounding box center [673, 450] width 744 height 169
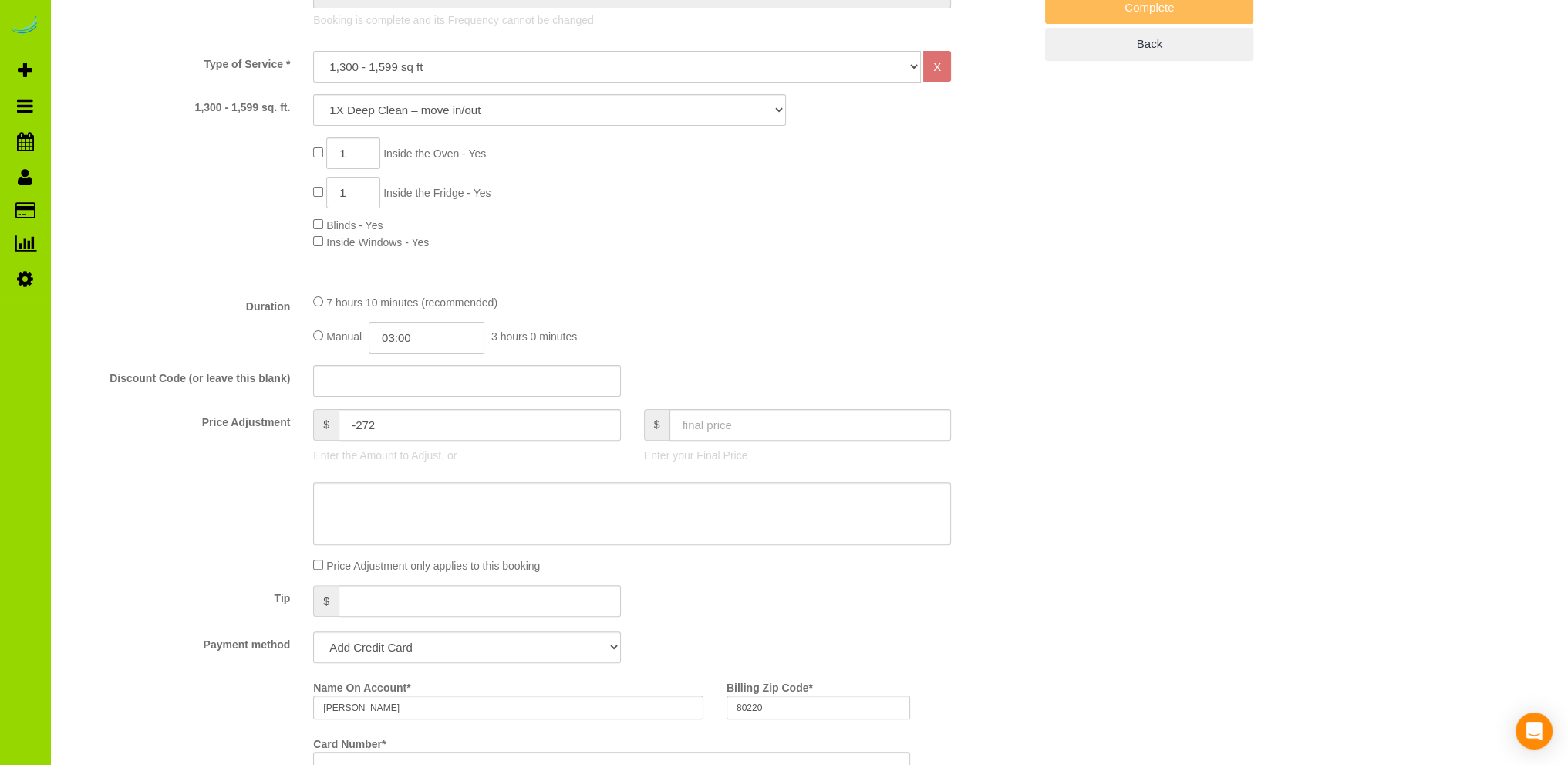
scroll to position [0, 0]
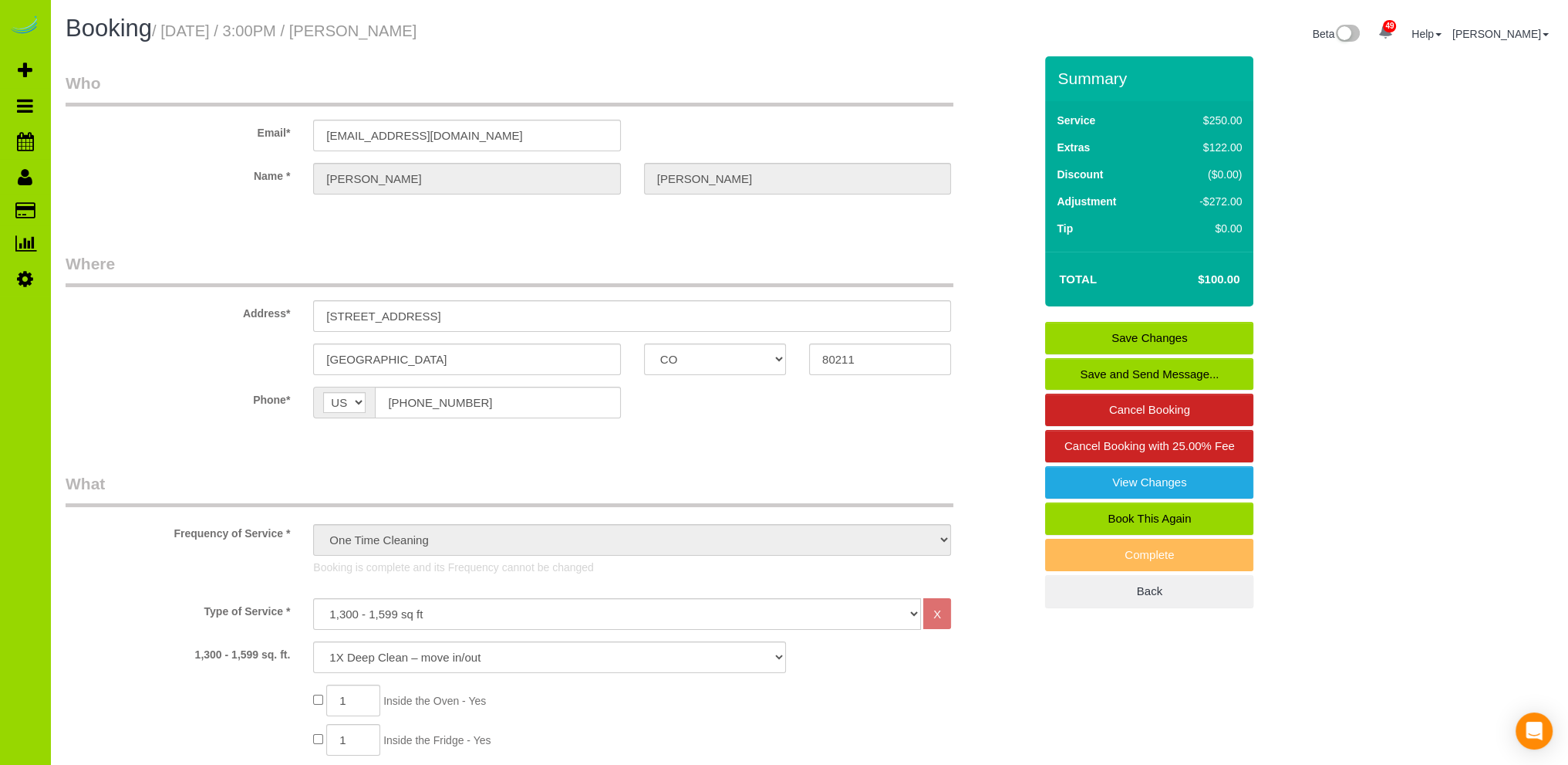
click at [1136, 336] on link "Save Changes" at bounding box center [1149, 338] width 209 height 32
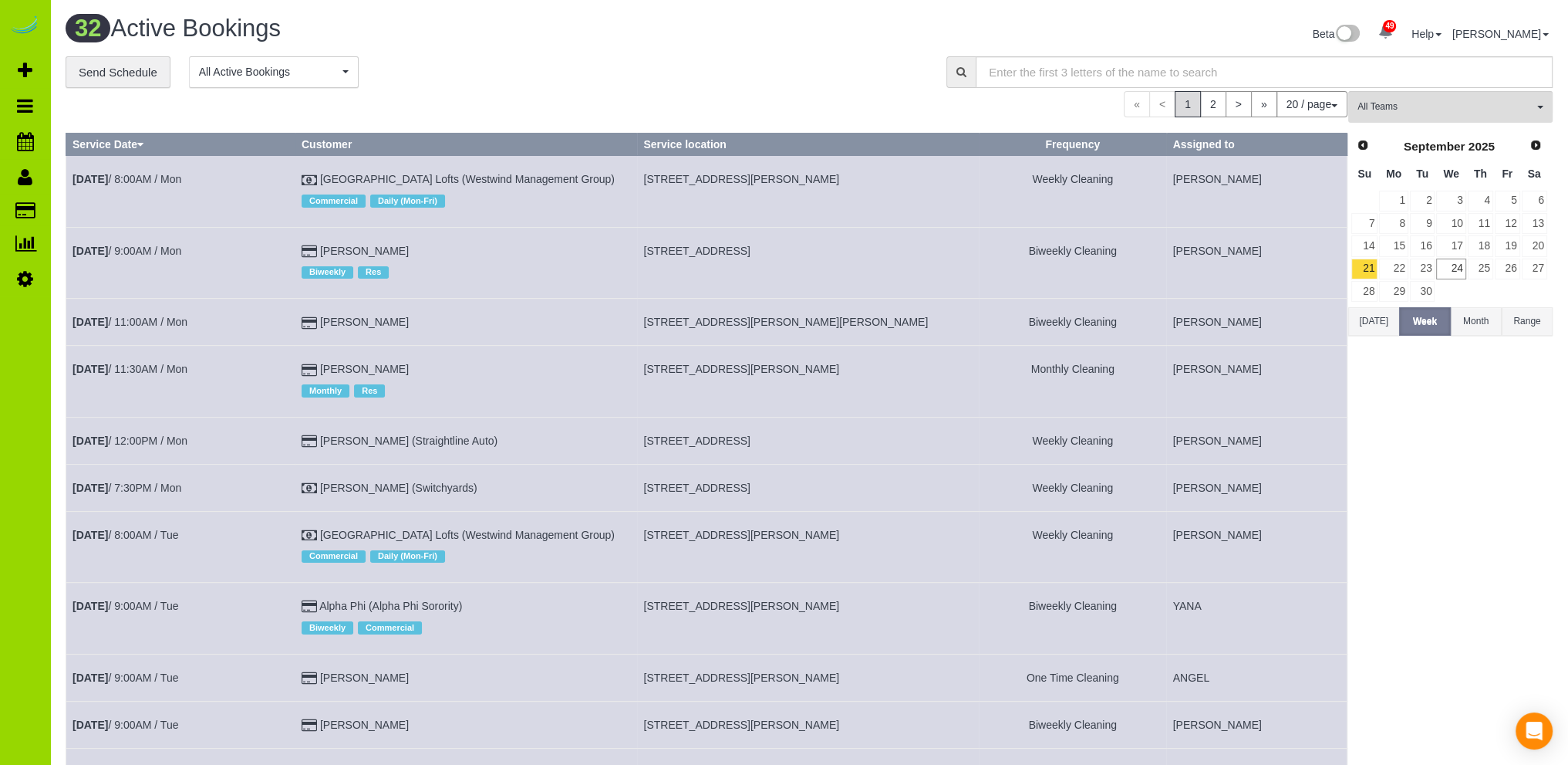
click at [577, 46] on div "32 Active Bookings" at bounding box center [431, 32] width 755 height 33
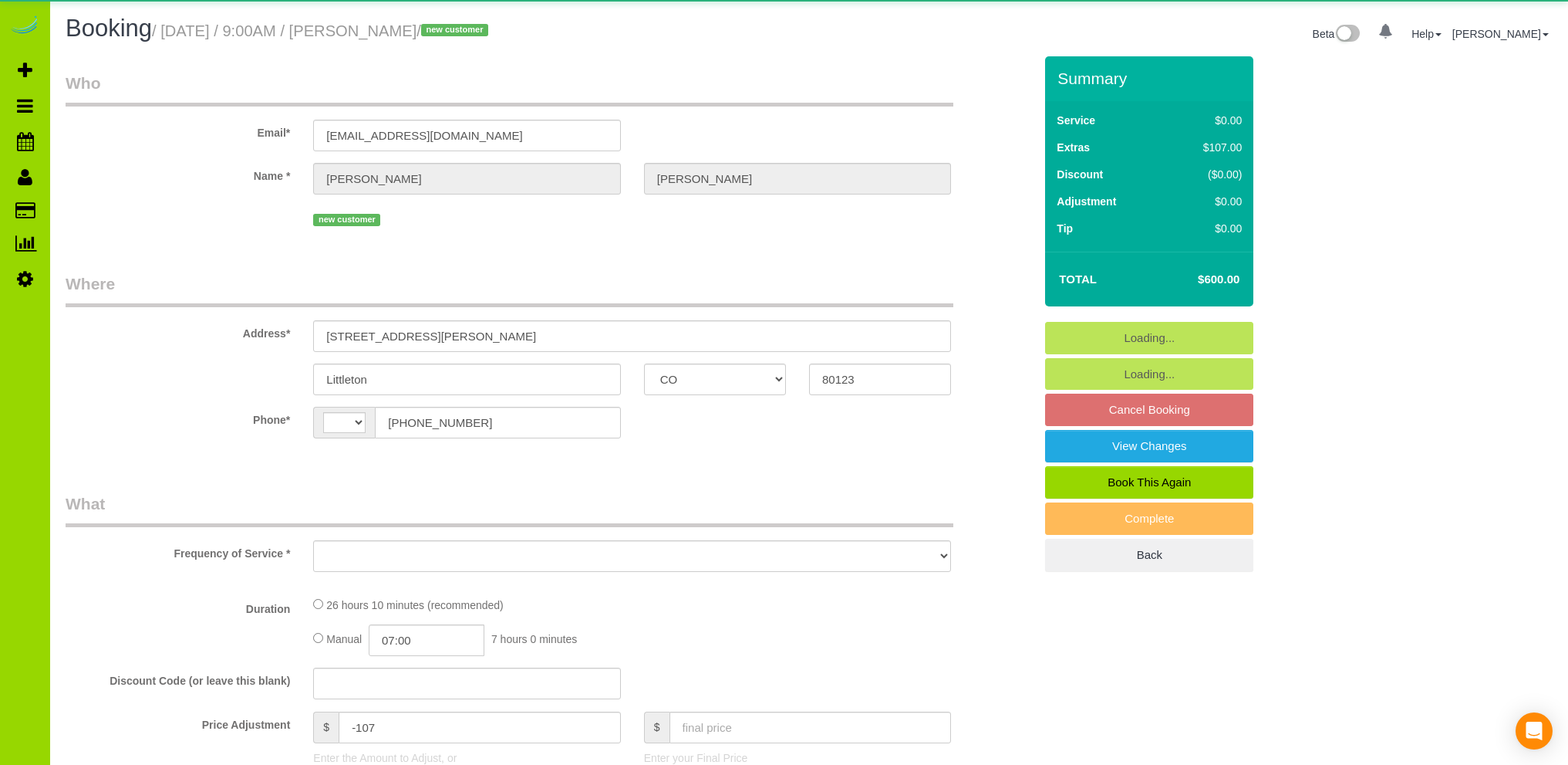
select select "CO"
select select "string:[GEOGRAPHIC_DATA]"
select select "spot1"
select select "spot6"
select select "object:1203"
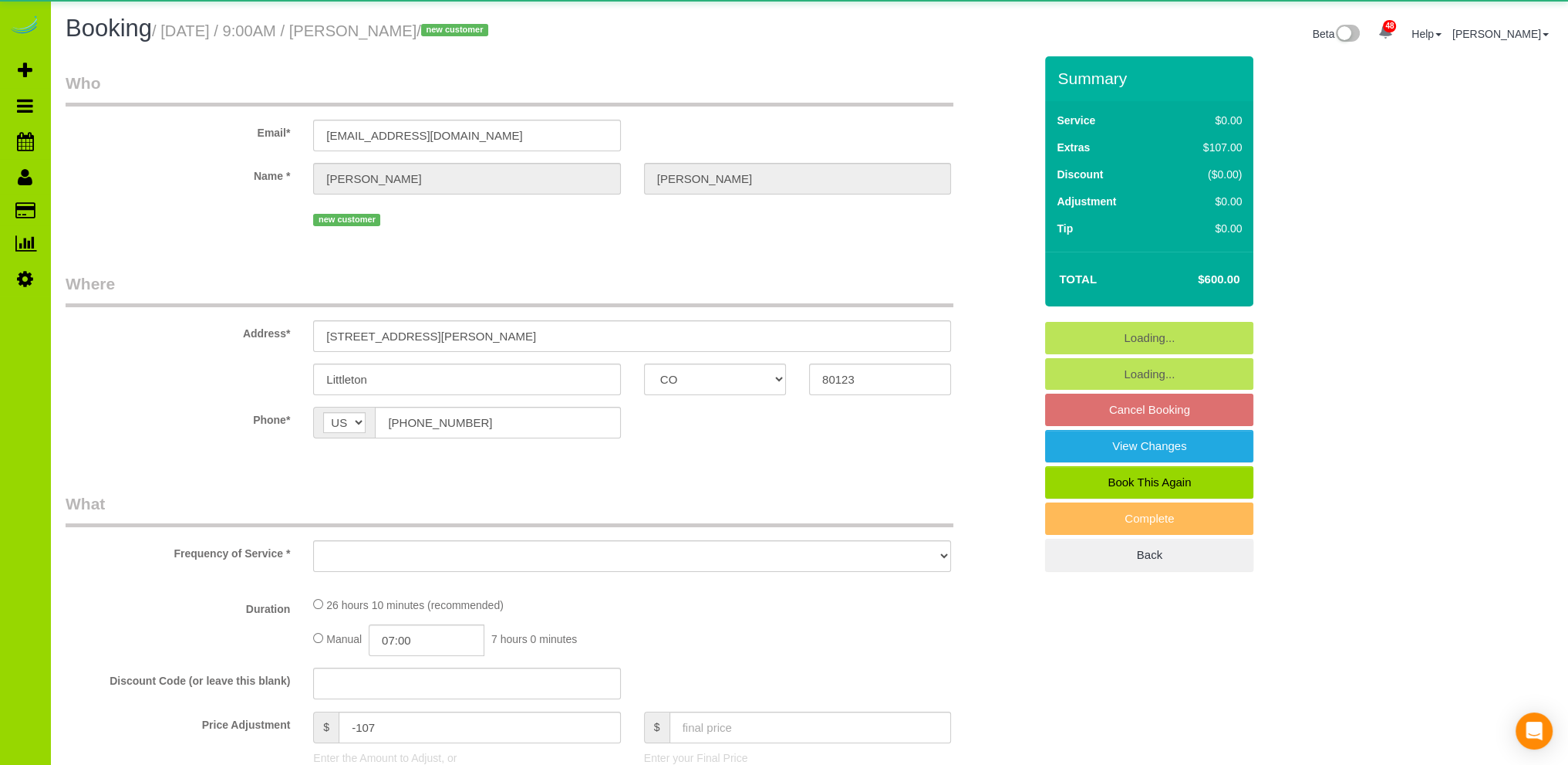
select select "2"
select select "number:7"
select select "number:19"
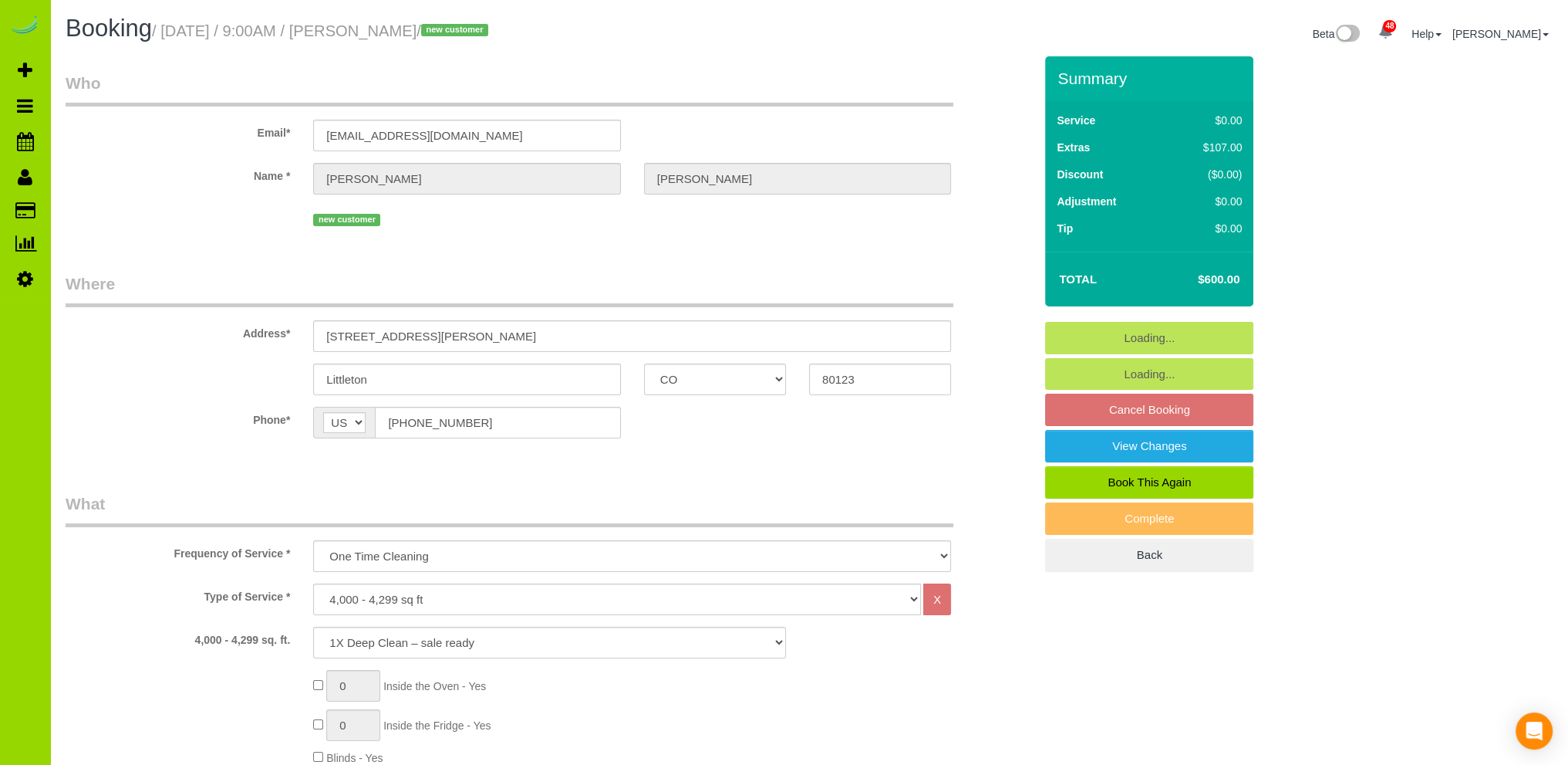
select select "2"
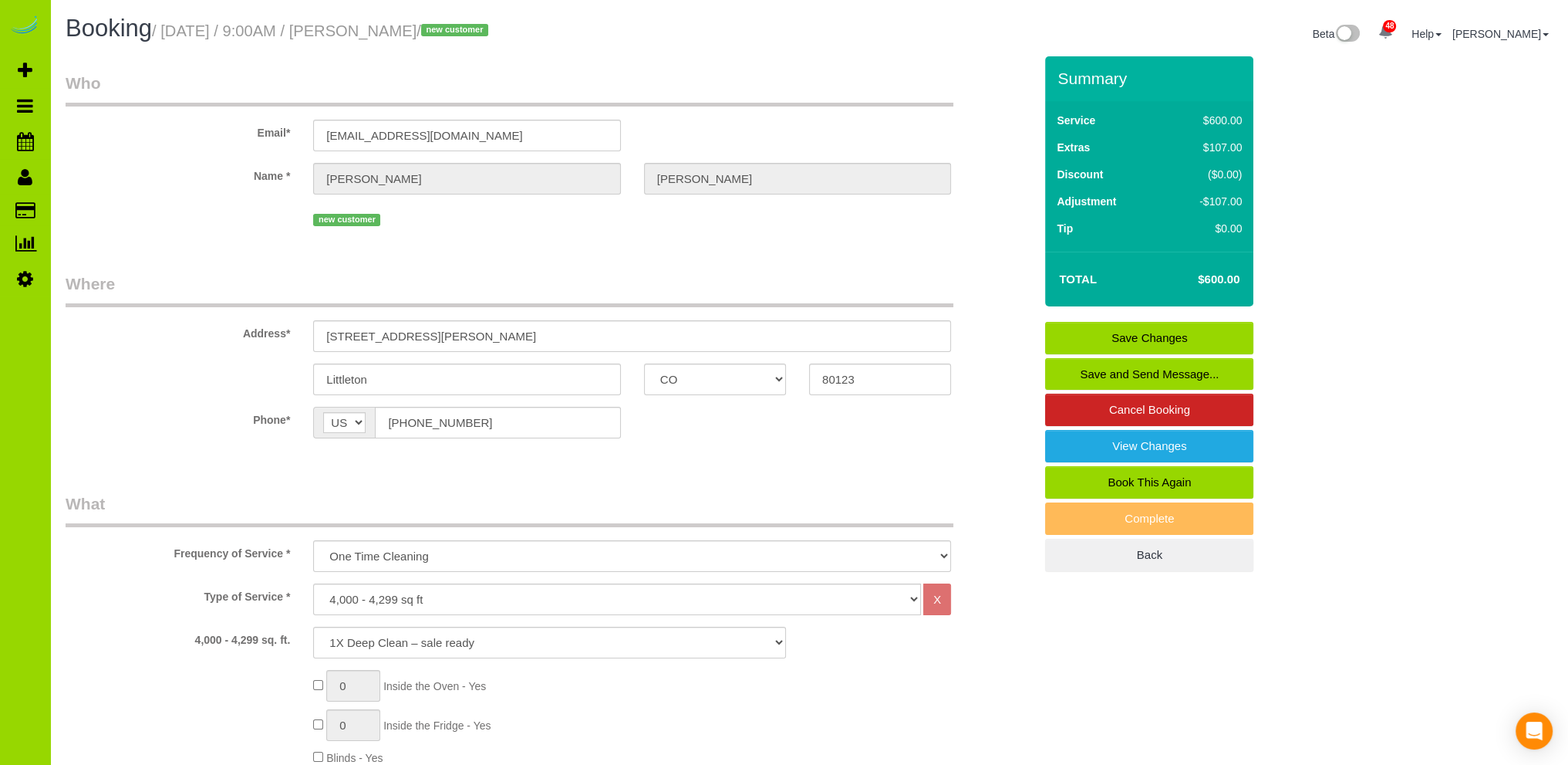
click at [1145, 368] on link "Save and Send Message..." at bounding box center [1149, 373] width 209 height 32
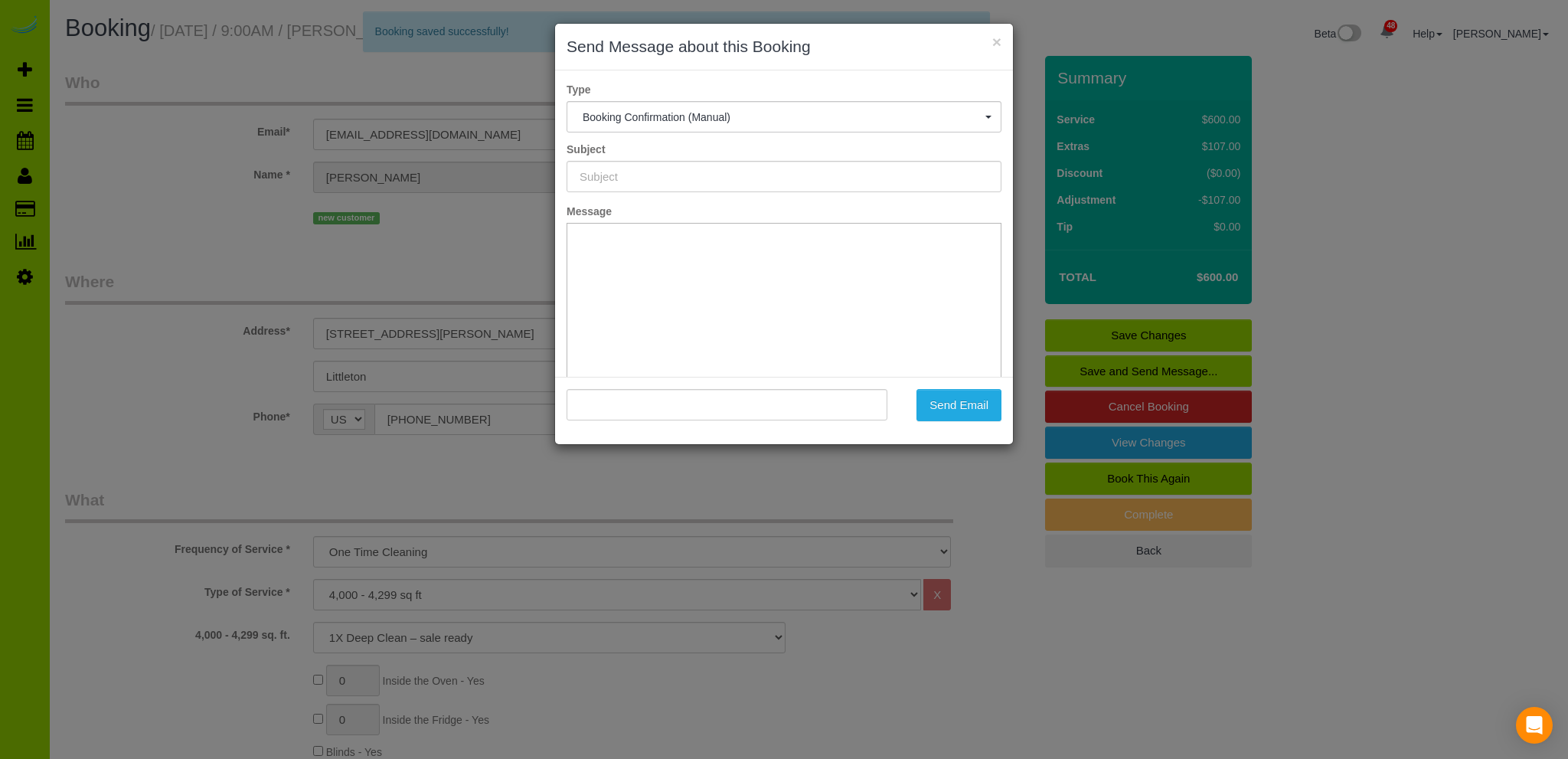
type input "Booking Confirmed - Please add your credit card"
type input ""[PERSON_NAME]" <[EMAIL_ADDRESS][DOMAIN_NAME]>"
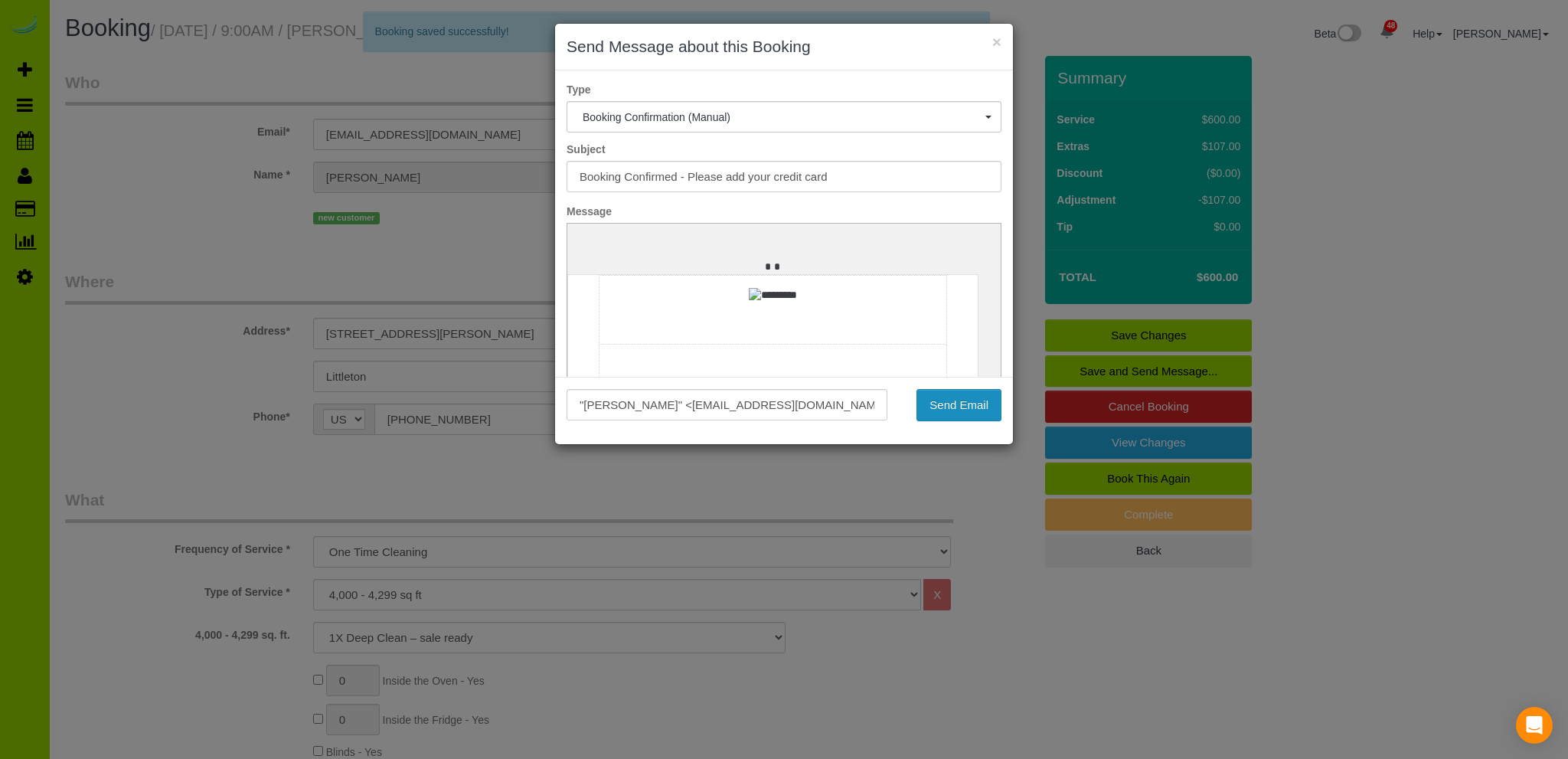
click at [960, 406] on button "Send Email" at bounding box center [958, 405] width 85 height 32
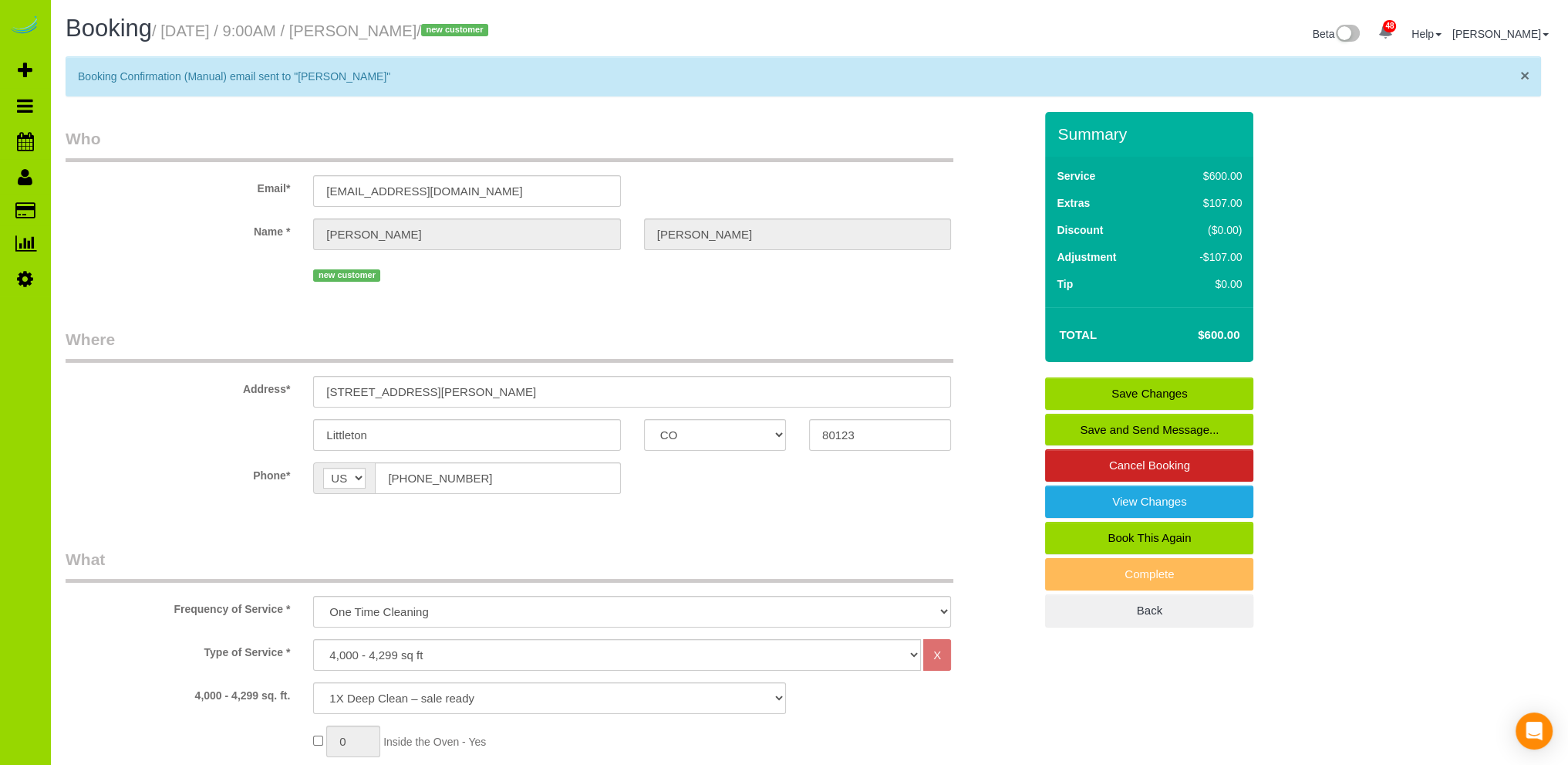
drag, startPoint x: 1525, startPoint y: 70, endPoint x: 1520, endPoint y: 63, distance: 8.6
click at [1526, 70] on span "×" at bounding box center [1525, 75] width 10 height 17
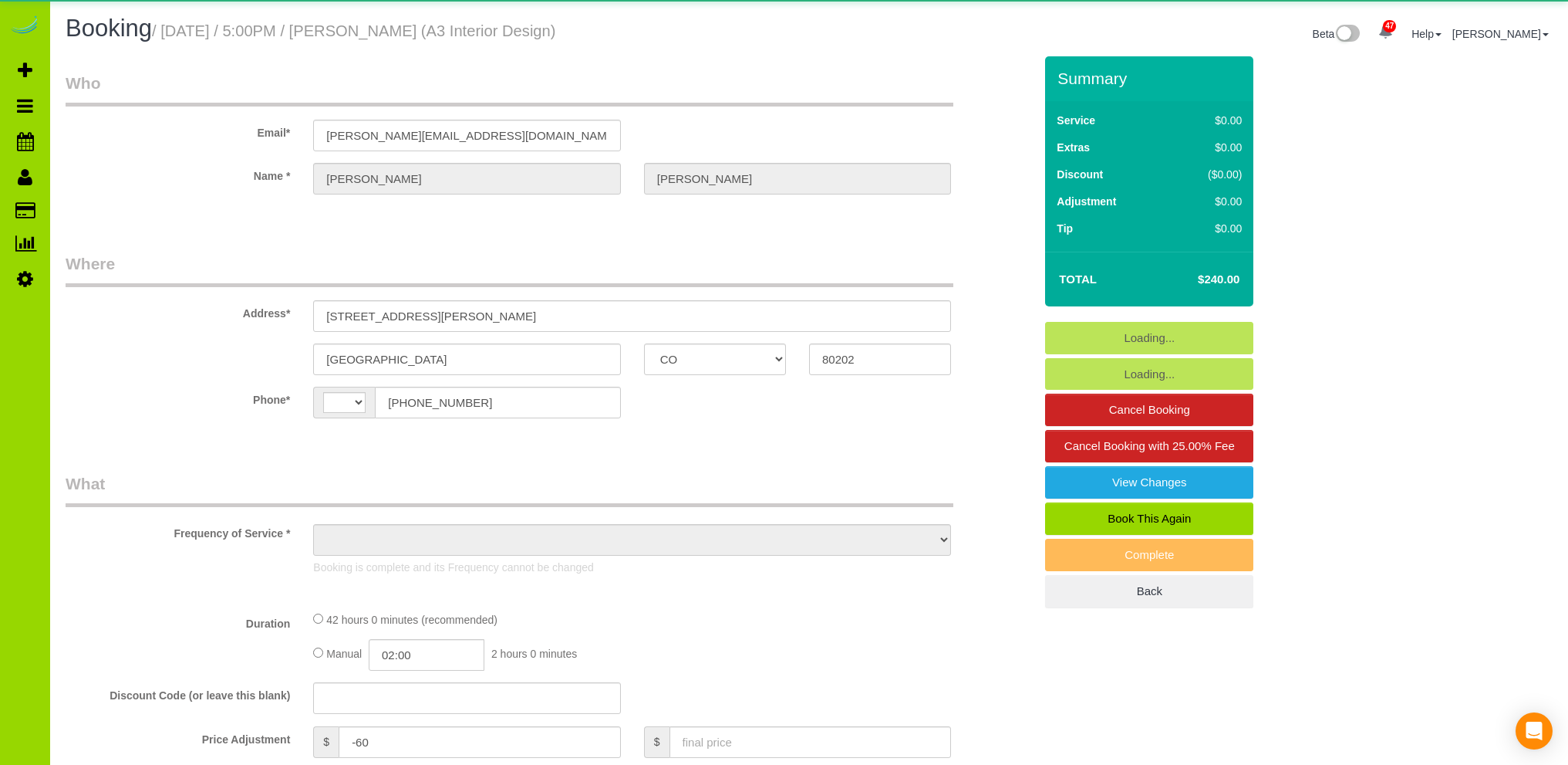
select select "CO"
select select "string:[GEOGRAPHIC_DATA]"
select select "number:1"
select select "number:11"
select select "object:1247"
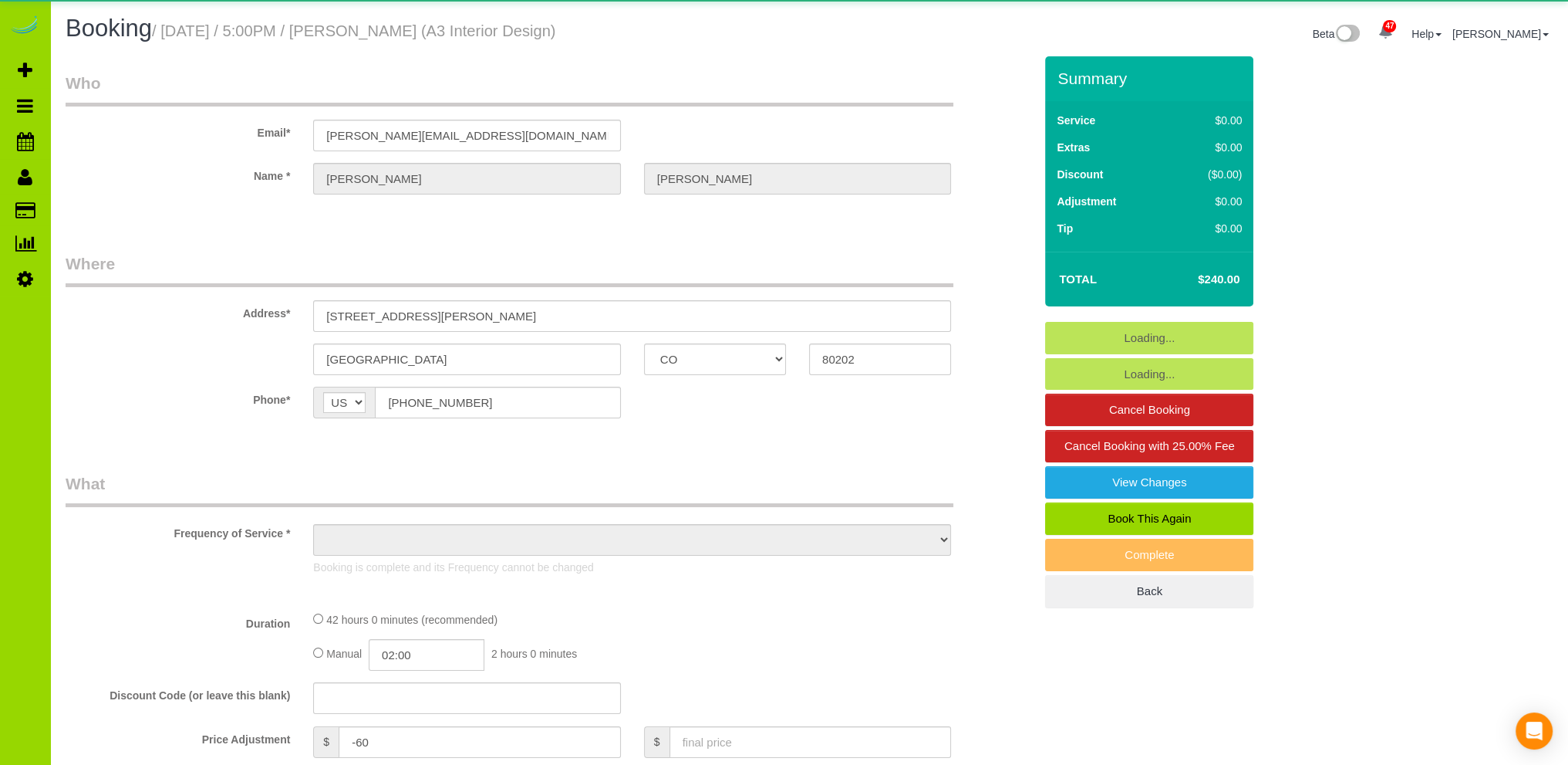
select select "7"
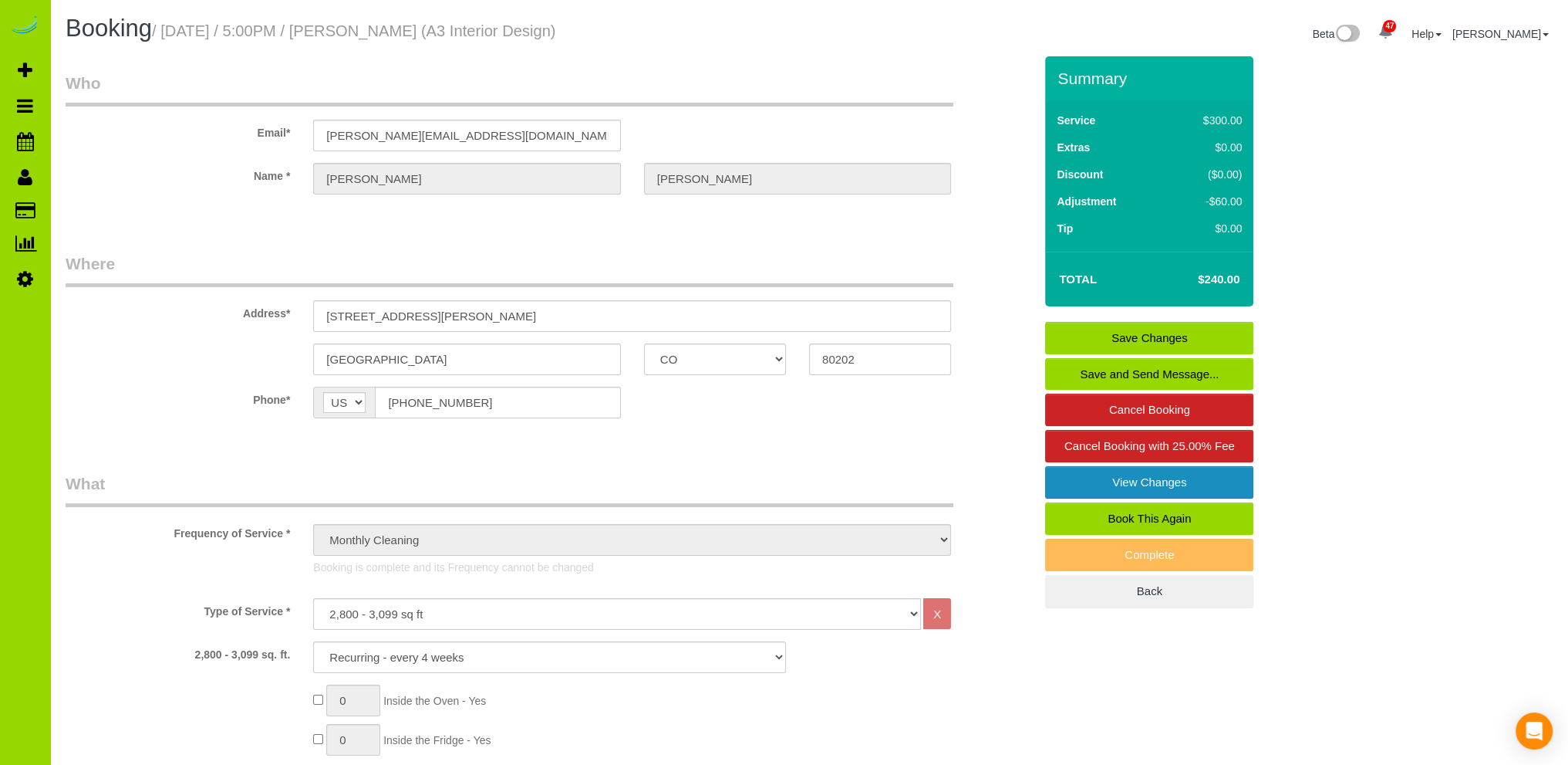
click at [1141, 477] on link "View Changes" at bounding box center [1149, 482] width 209 height 32
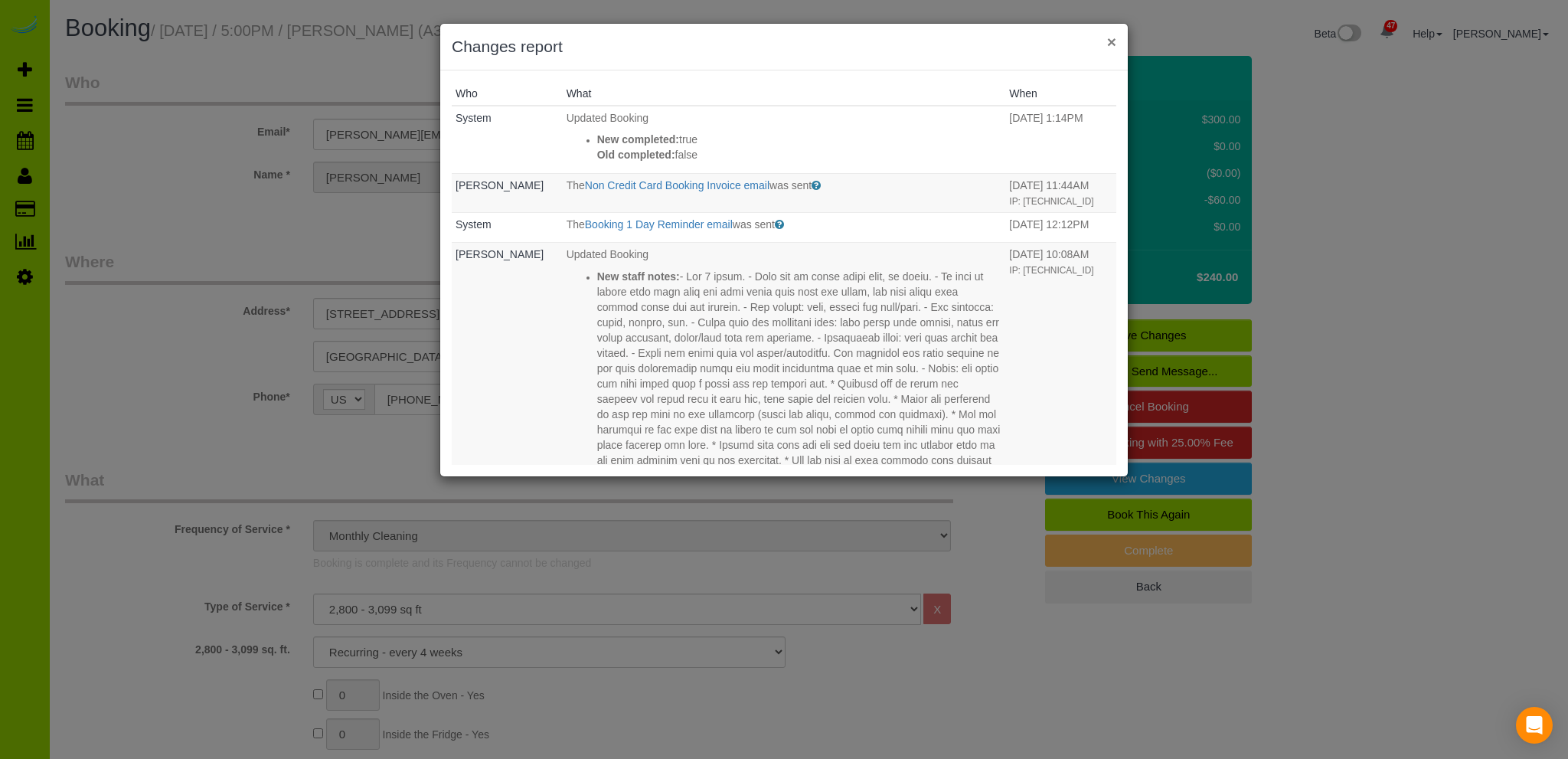
click at [1112, 44] on button "×" at bounding box center [1111, 41] width 9 height 16
